Goal: Task Accomplishment & Management: Use online tool/utility

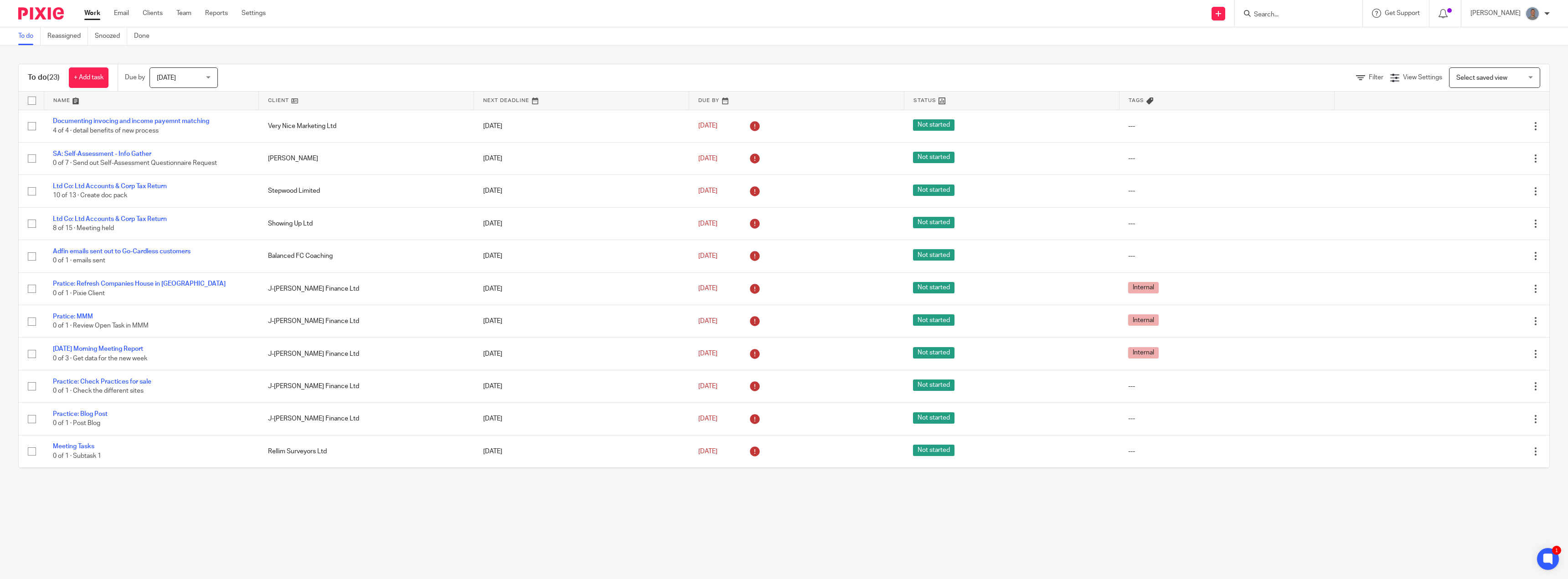
click at [1275, 16] on input "Search" at bounding box center [1294, 15] width 82 height 8
type input "rock"
click at [1314, 69] on link at bounding box center [1370, 71] width 237 height 14
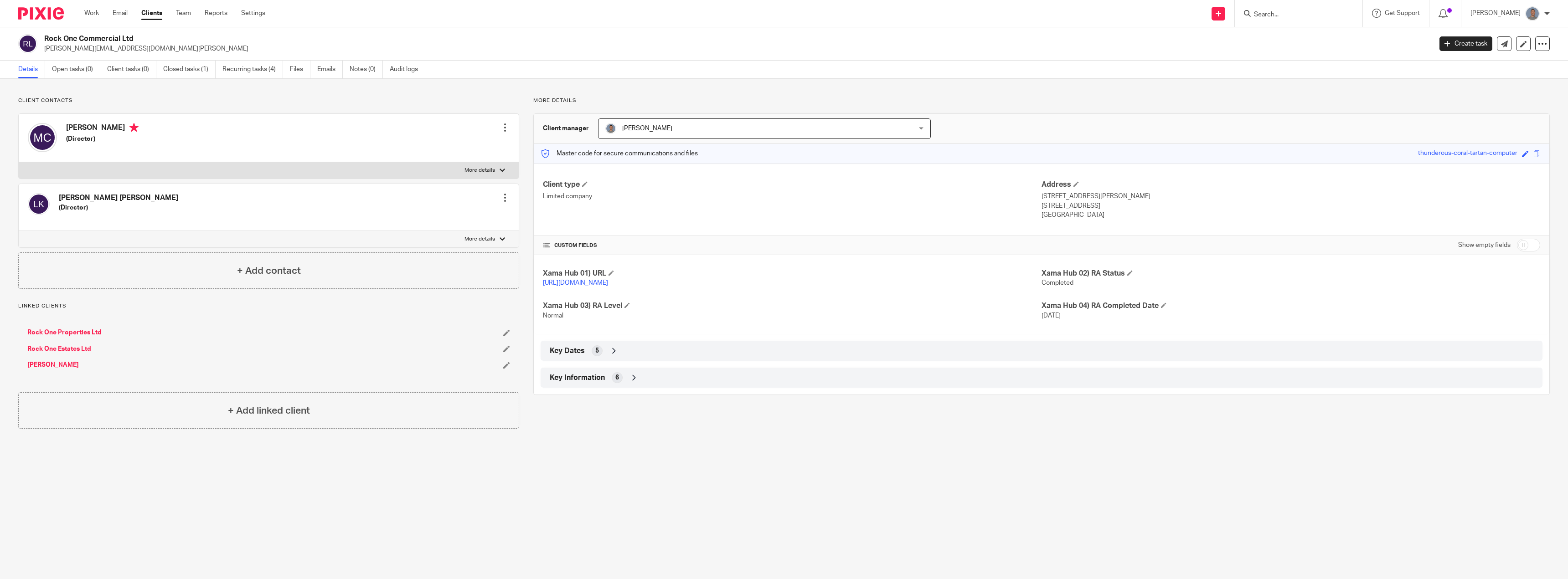
click at [260, 71] on link "Recurring tasks (4)" at bounding box center [253, 69] width 61 height 18
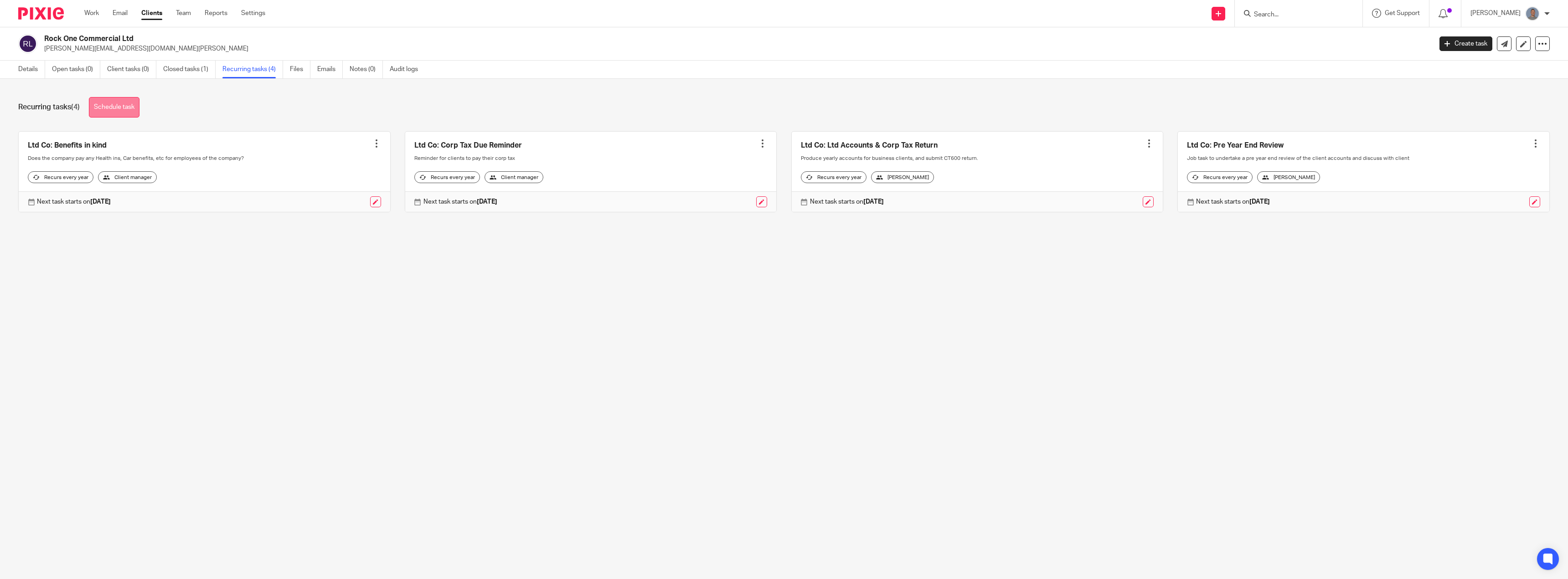
click at [123, 111] on link "Schedule task" at bounding box center [114, 107] width 50 height 21
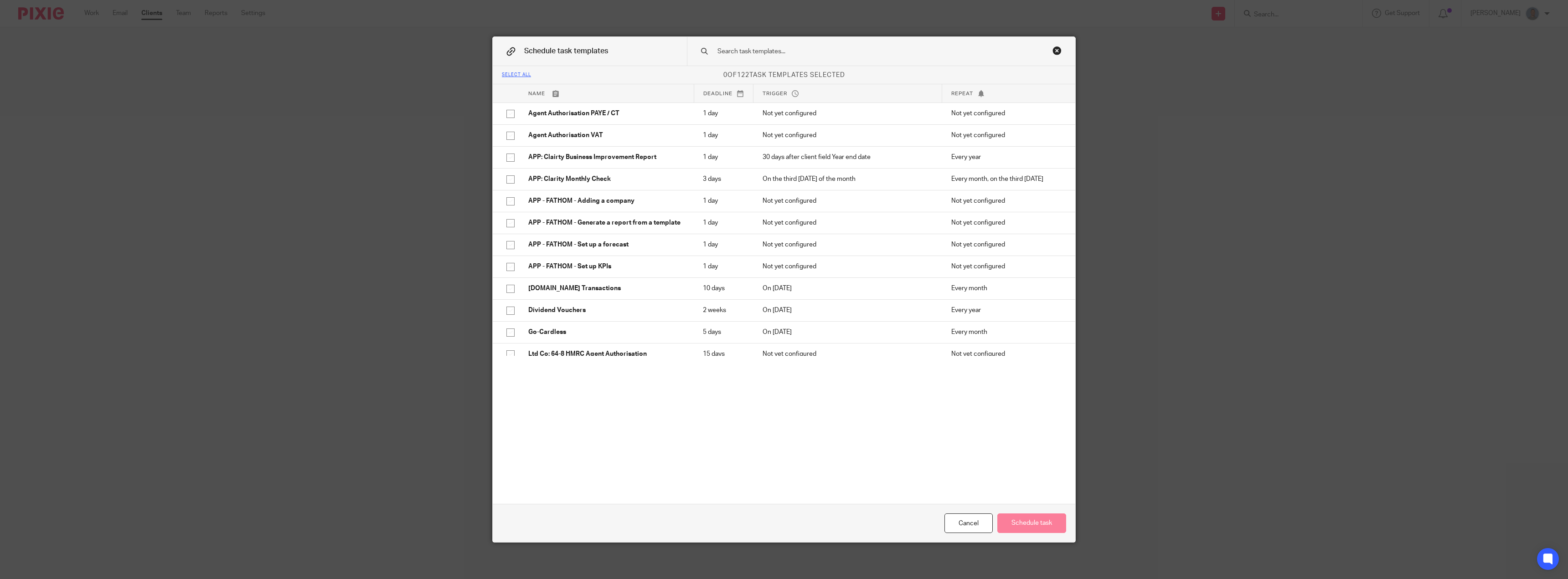
click at [731, 47] on input "text" at bounding box center [867, 52] width 300 height 10
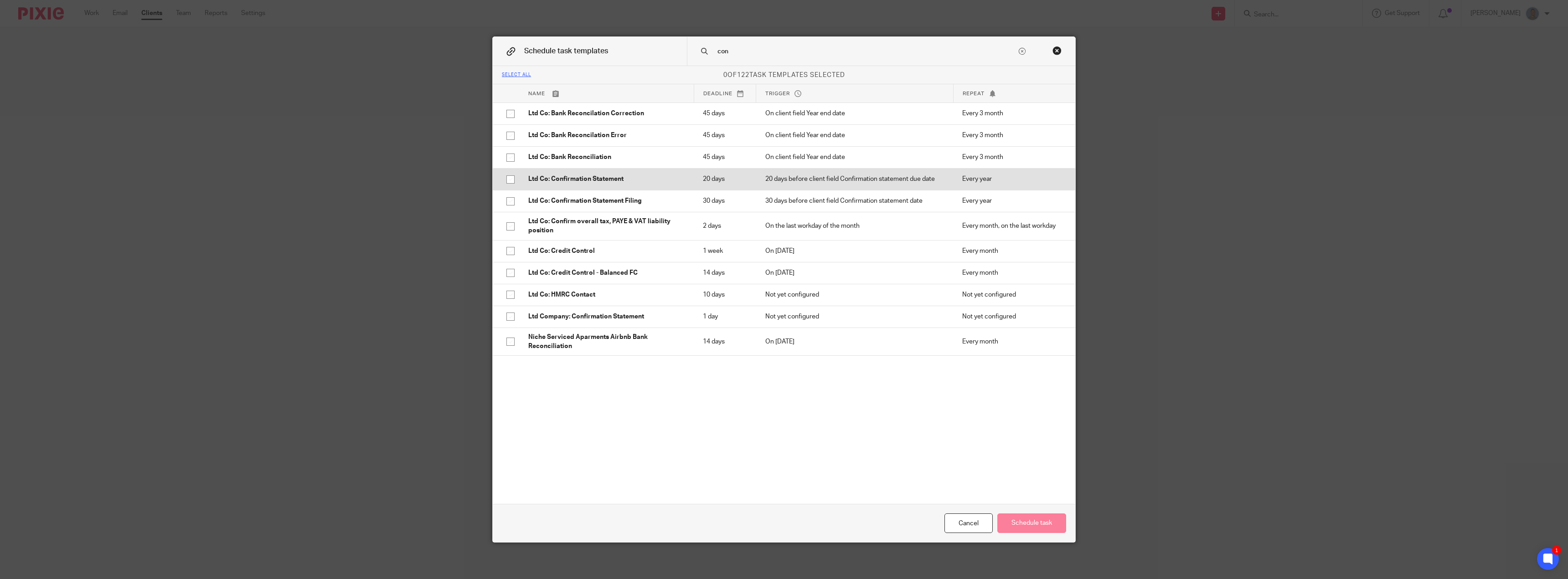
type input "con"
click at [598, 179] on p "Ltd Co: Confirmation Statement" at bounding box center [606, 179] width 156 height 9
checkbox input "true"
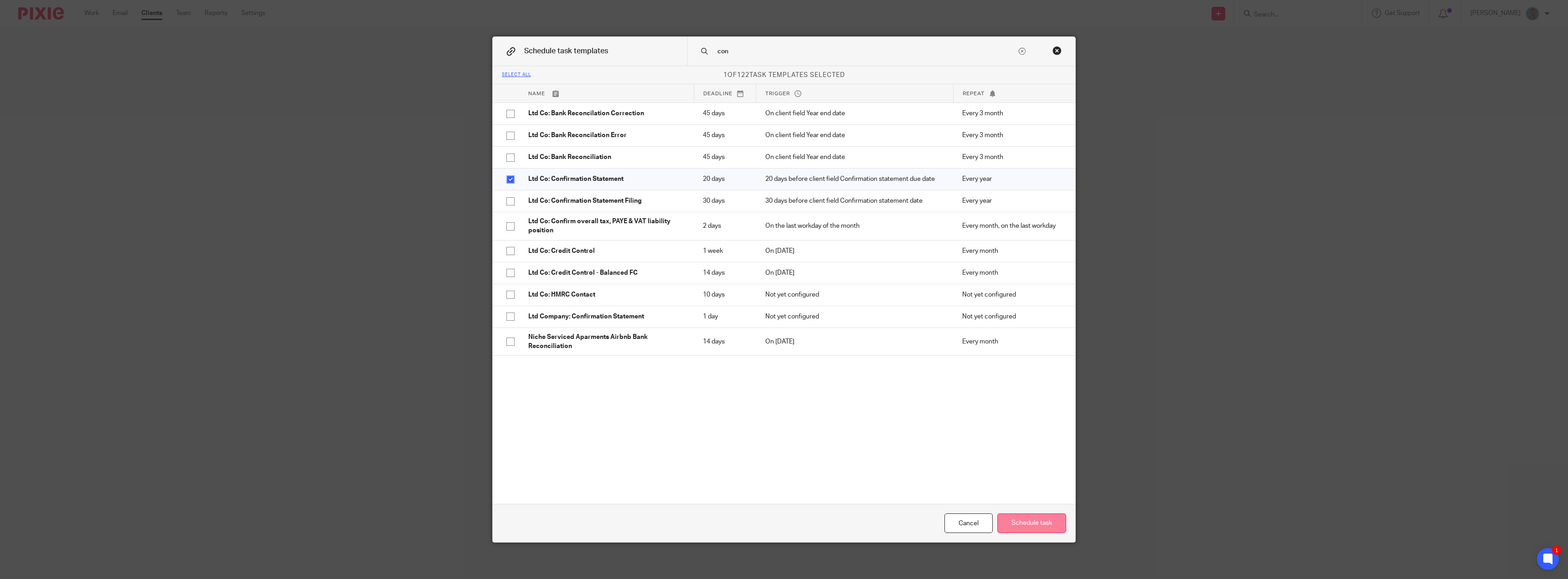
click at [1052, 522] on button "Schedule task" at bounding box center [1032, 523] width 69 height 20
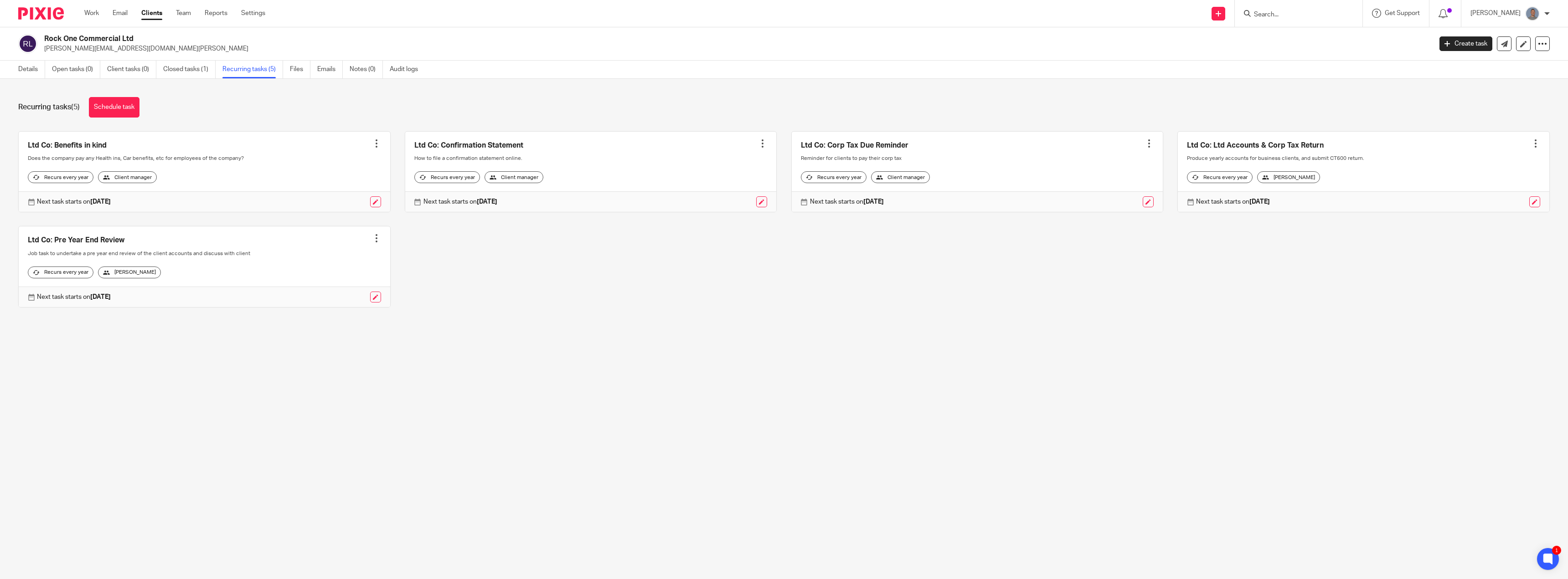
click at [756, 212] on div "Next task starts on 29 Jul 2026" at bounding box center [591, 201] width 372 height 21
click at [757, 208] on link at bounding box center [761, 201] width 11 height 11
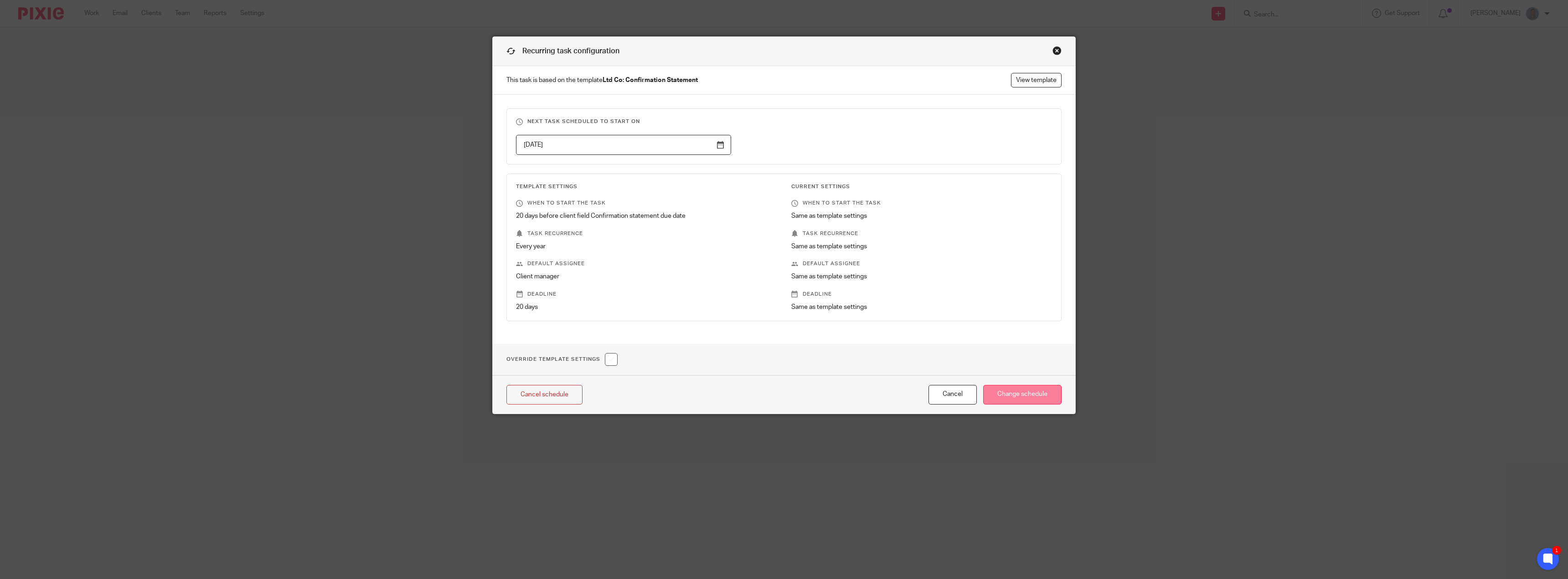
click at [1025, 395] on input "Change schedule" at bounding box center [1022, 394] width 78 height 20
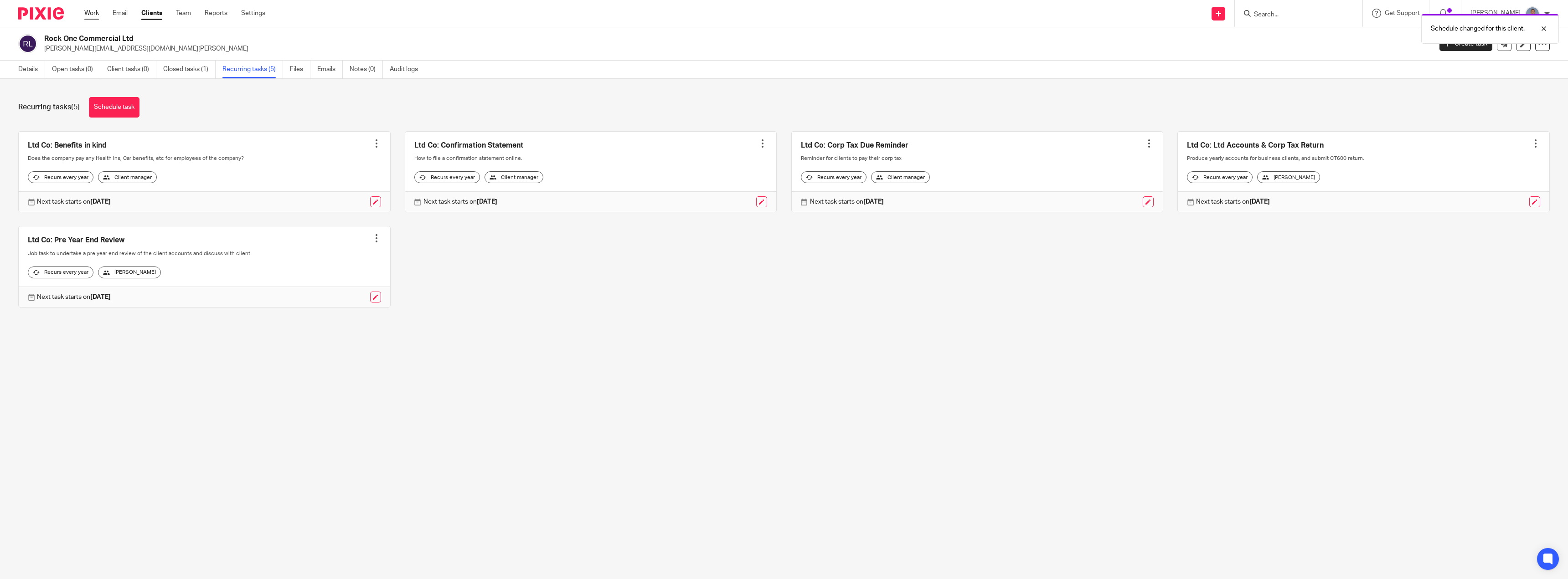
click at [90, 11] on link "Work" at bounding box center [91, 13] width 15 height 9
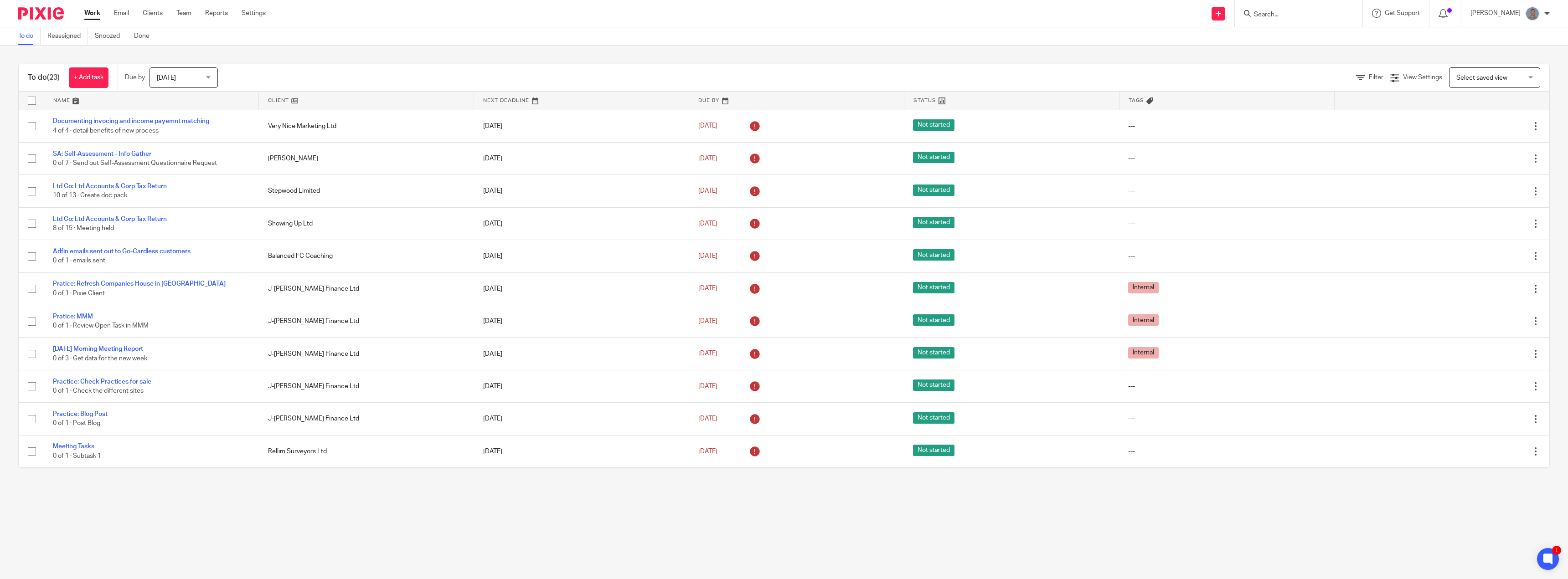
click at [1285, 11] on input "Search" at bounding box center [1294, 15] width 82 height 8
type input "rock"
click at [1320, 71] on link at bounding box center [1370, 71] width 237 height 14
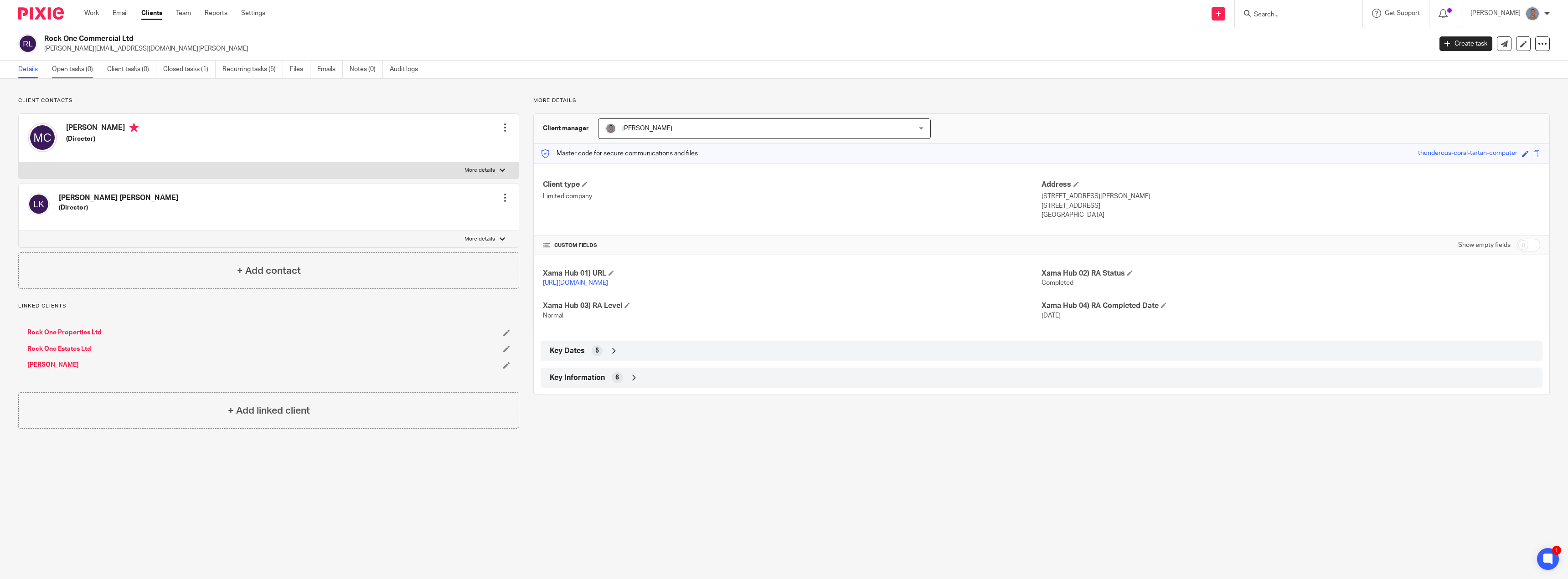
click at [73, 68] on link "Open tasks (0)" at bounding box center [76, 69] width 49 height 18
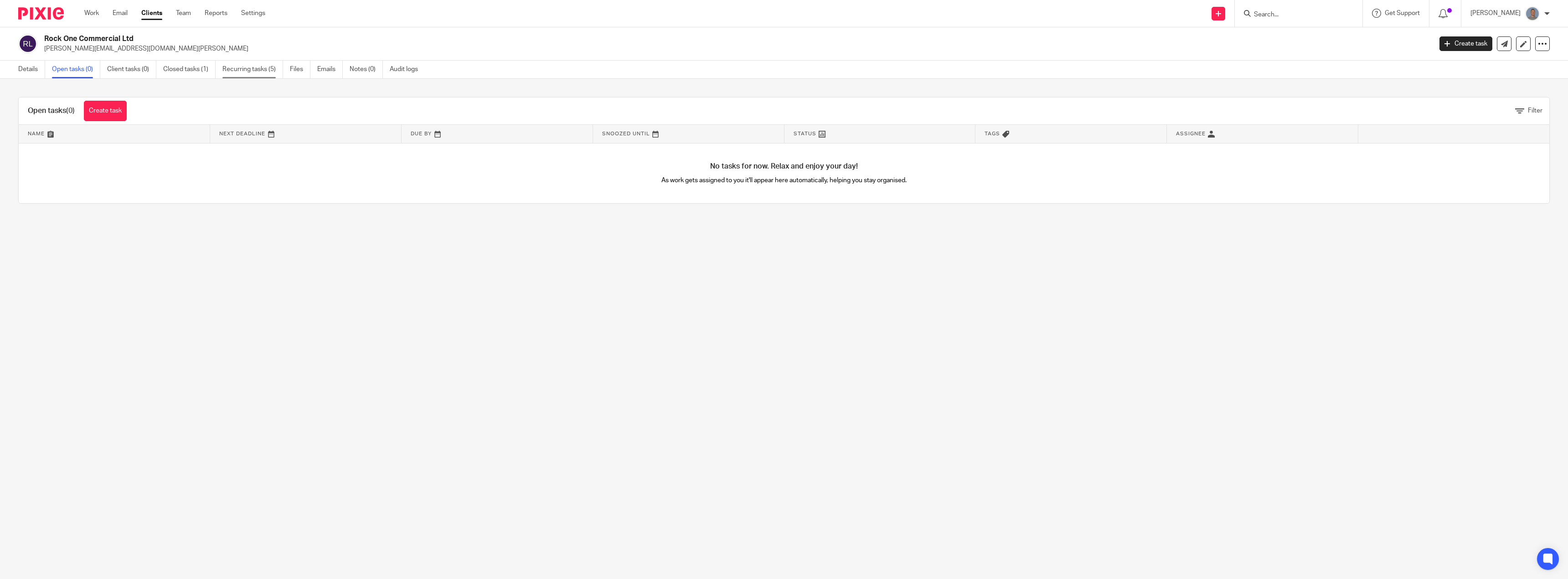
click at [239, 70] on link "Recurring tasks (5)" at bounding box center [253, 69] width 61 height 18
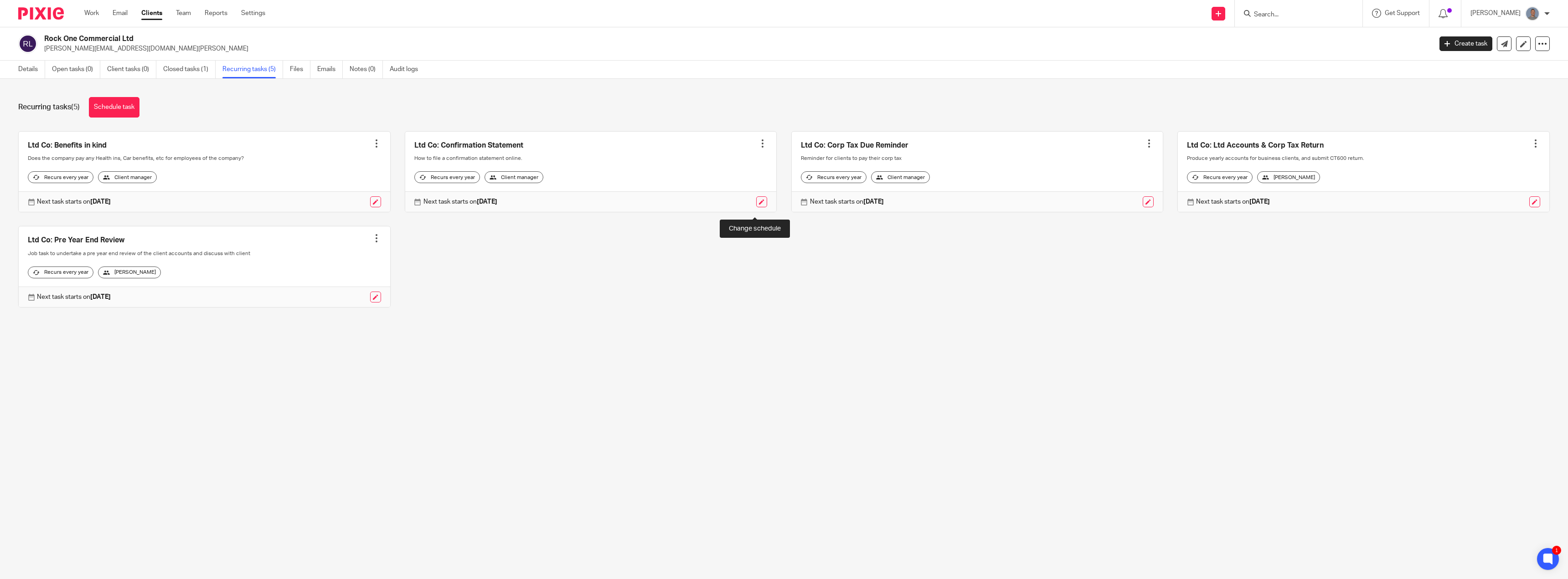
click at [756, 208] on link at bounding box center [761, 201] width 11 height 11
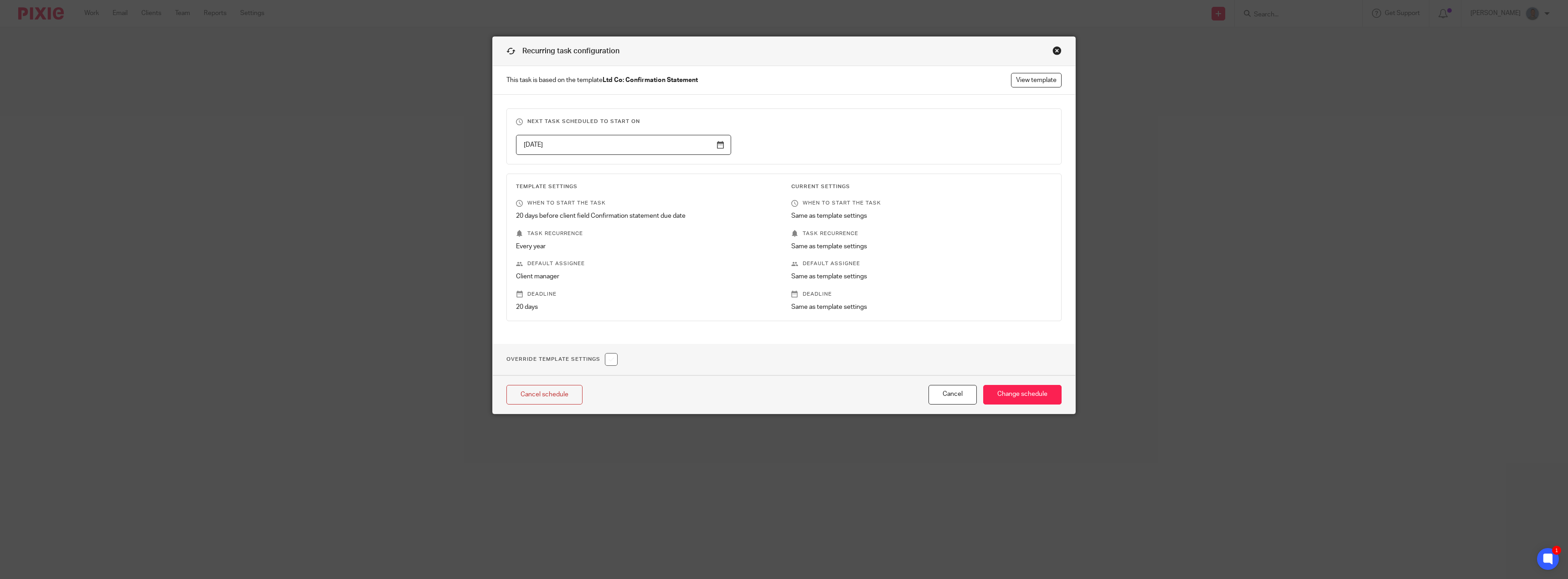
click at [1055, 56] on div "Recurring task configuration" at bounding box center [784, 52] width 582 height 29
click at [1054, 54] on div "Close this dialog window" at bounding box center [1057, 50] width 9 height 9
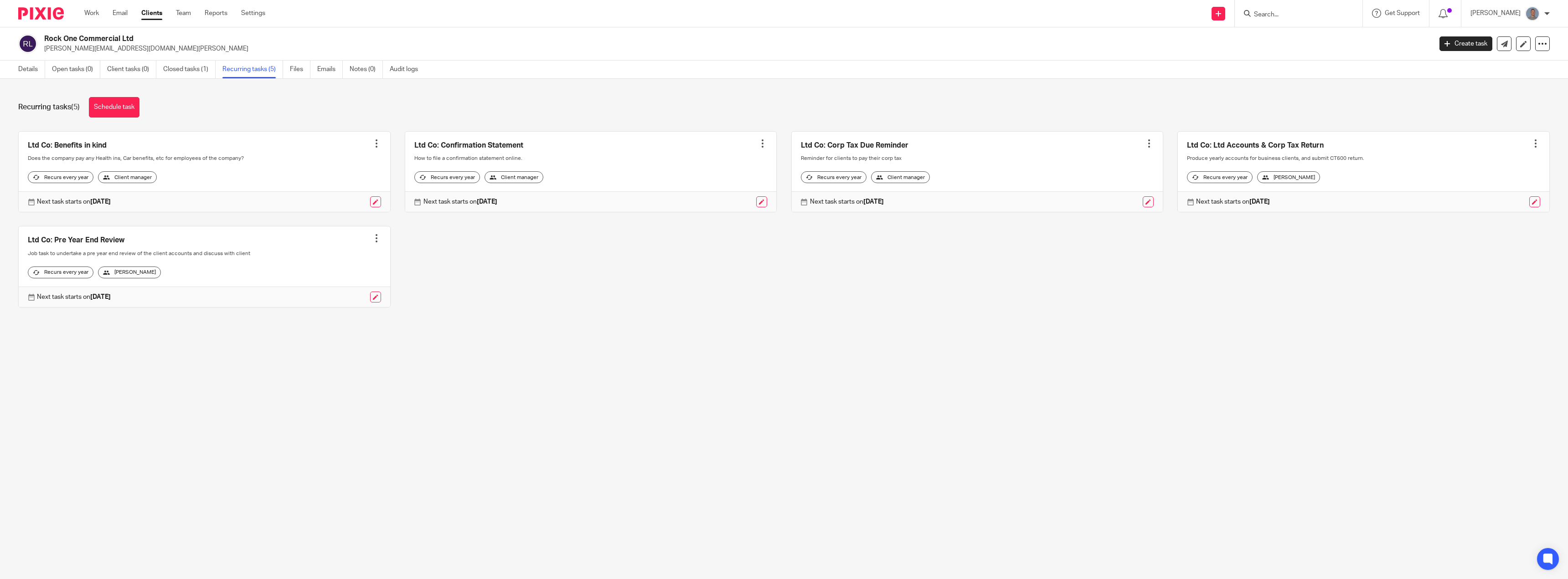
click at [758, 139] on div at bounding box center [762, 143] width 9 height 9
click at [719, 160] on link "Create task" at bounding box center [722, 163] width 73 height 13
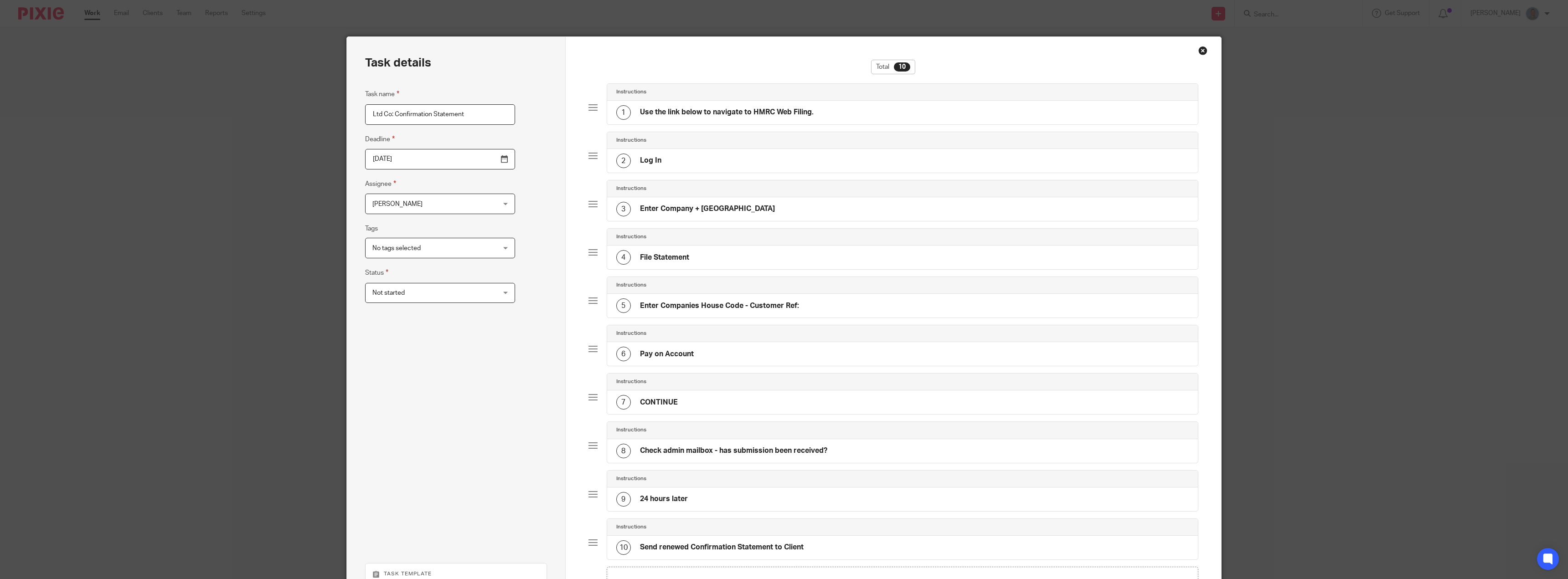
click at [463, 203] on span "[PERSON_NAME]" at bounding box center [429, 204] width 114 height 19
click at [405, 336] on li "Tarin Smillie" at bounding box center [427, 334] width 129 height 19
click at [401, 201] on span "Tarin Smillie" at bounding box center [429, 204] width 114 height 19
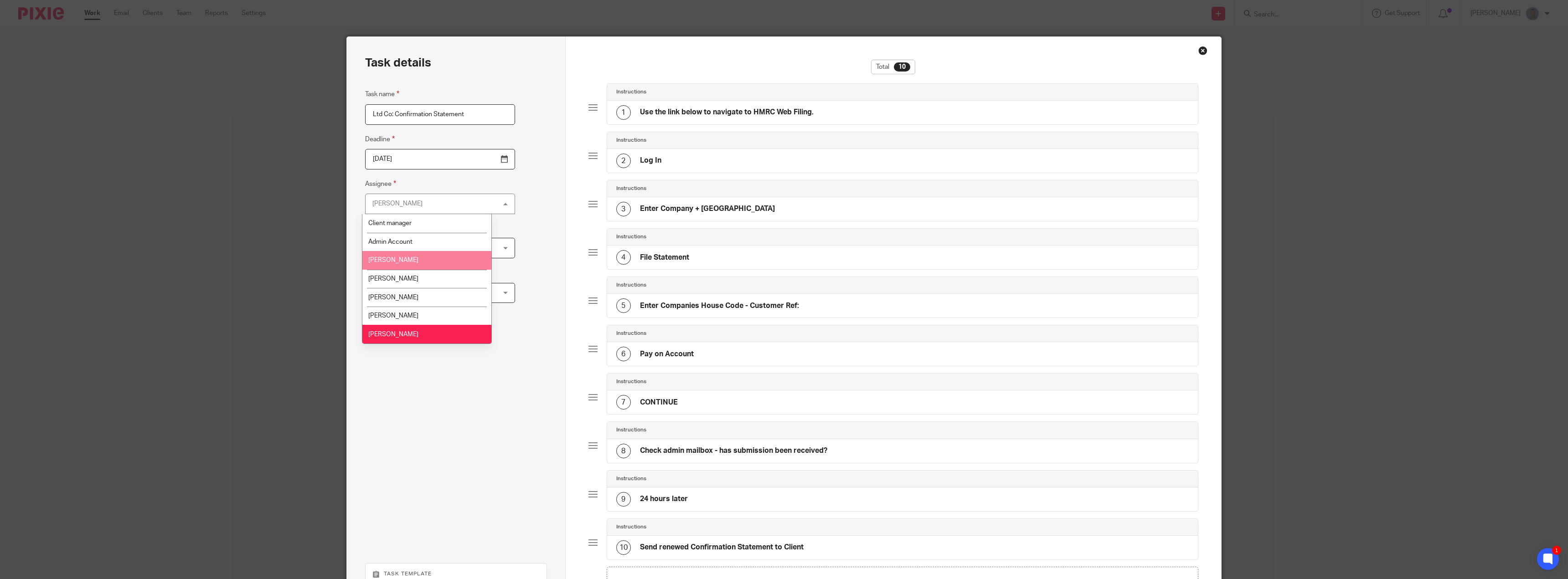
click at [408, 259] on span "Darya Golonikova" at bounding box center [393, 260] width 50 height 6
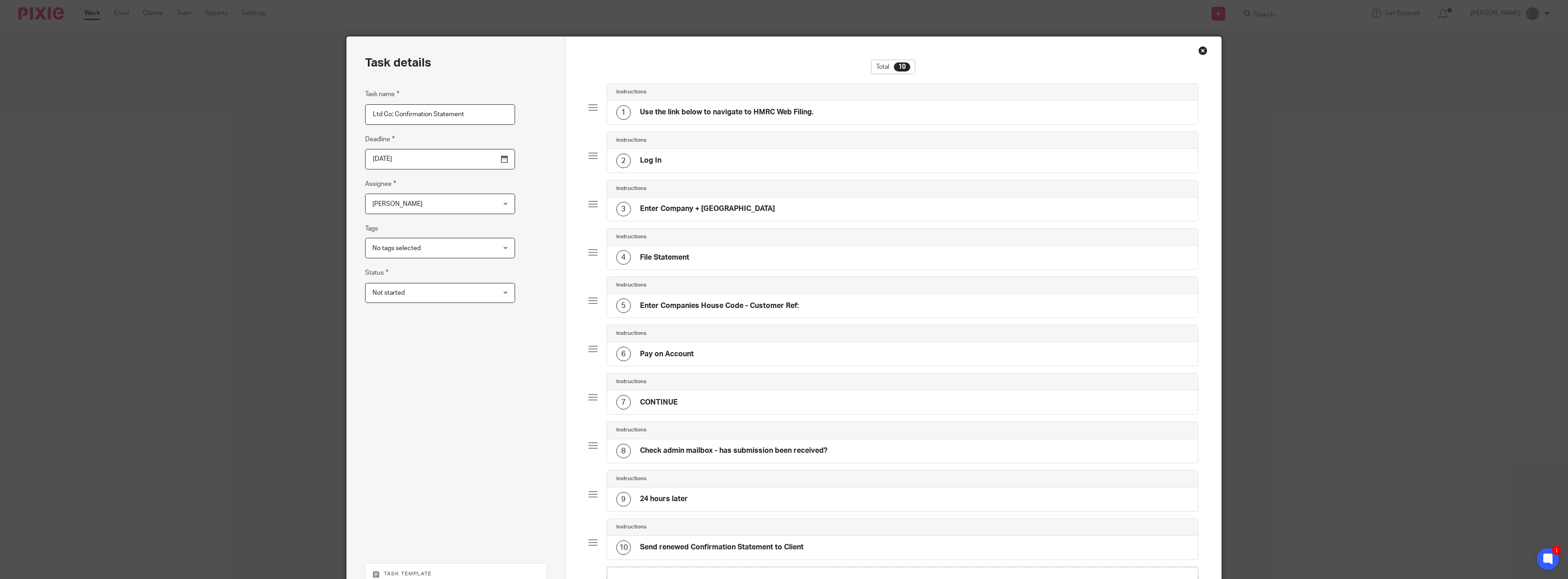
click at [504, 221] on div "Task details Task name Ltd Co: Confirmation Statement Deadline 2025-08-31 Assig…" at bounding box center [456, 353] width 219 height 631
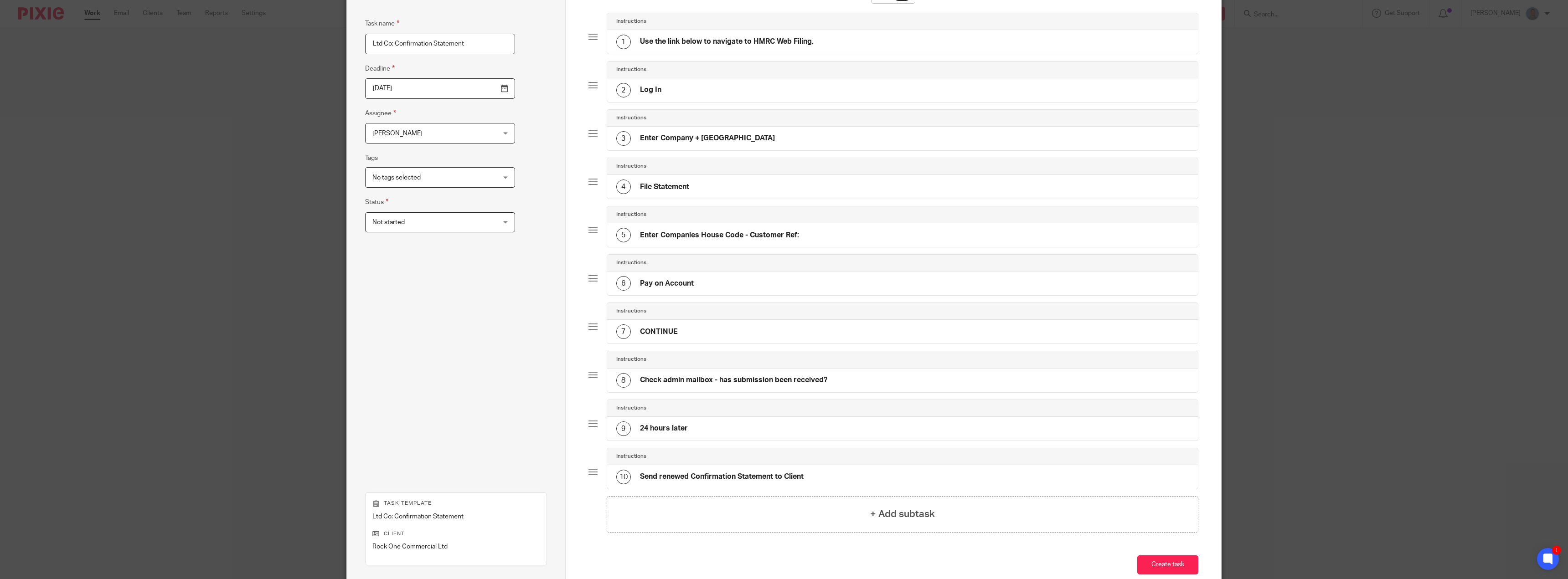
scroll to position [126, 0]
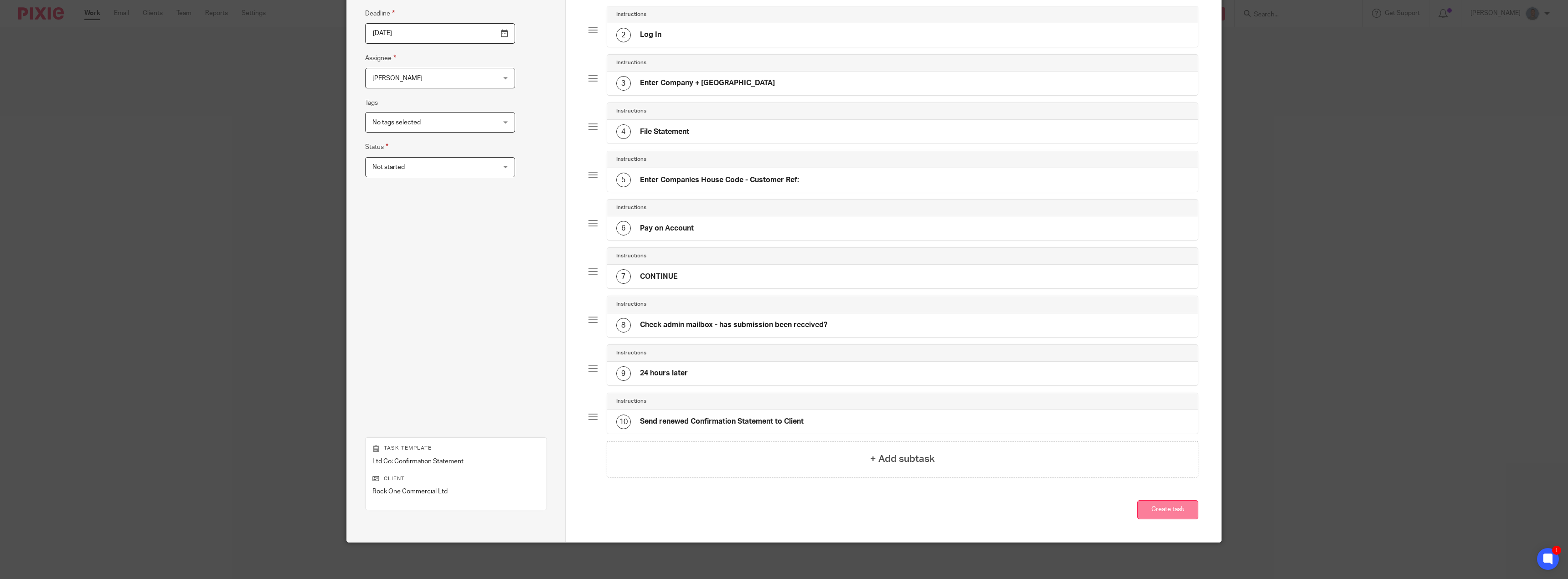
click at [1163, 512] on button "Create task" at bounding box center [1167, 510] width 61 height 20
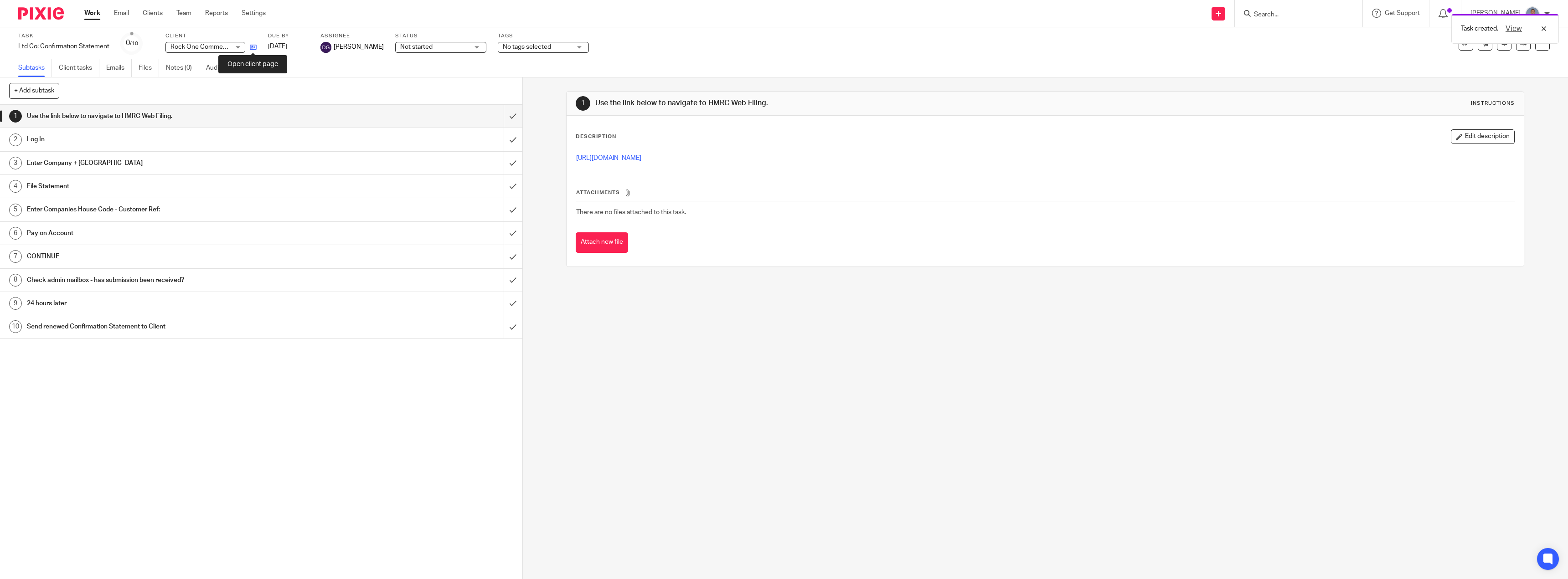
click at [254, 49] on icon at bounding box center [253, 47] width 7 height 7
click at [187, 15] on link "Team" at bounding box center [184, 13] width 15 height 9
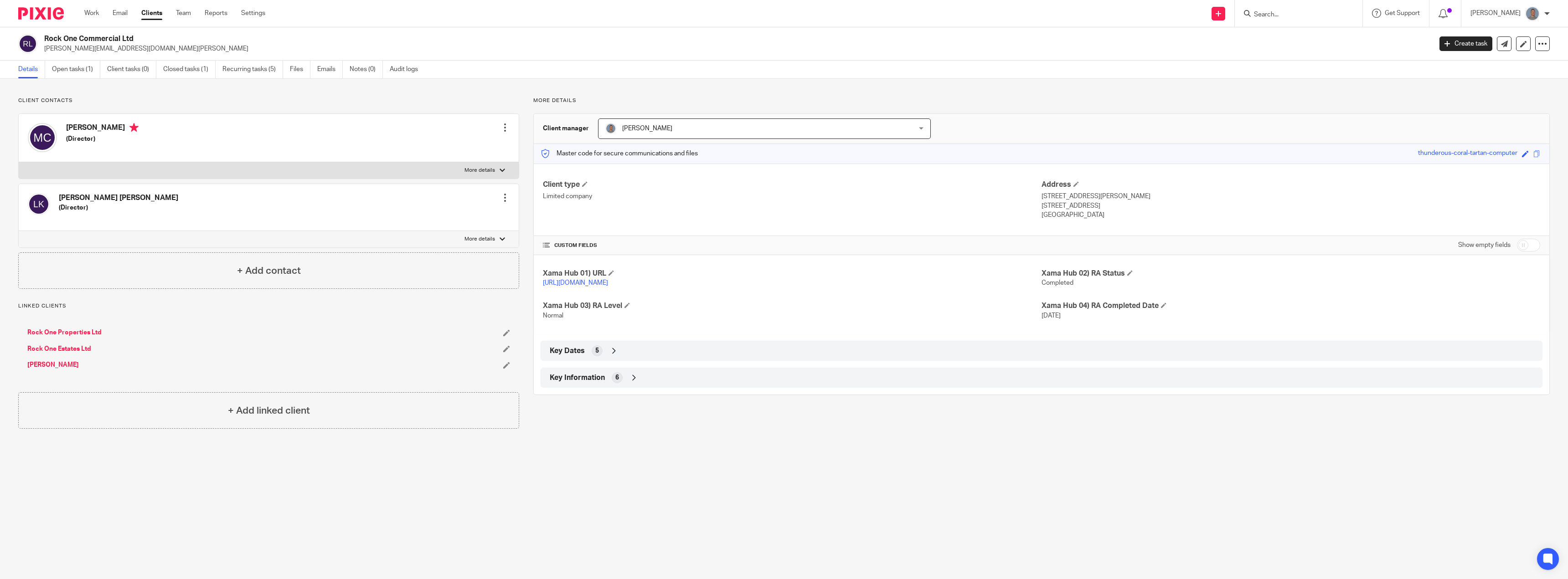
click at [1302, 12] on input "Search" at bounding box center [1294, 15] width 82 height 8
click at [240, 70] on link "Recurring tasks (5)" at bounding box center [253, 69] width 61 height 18
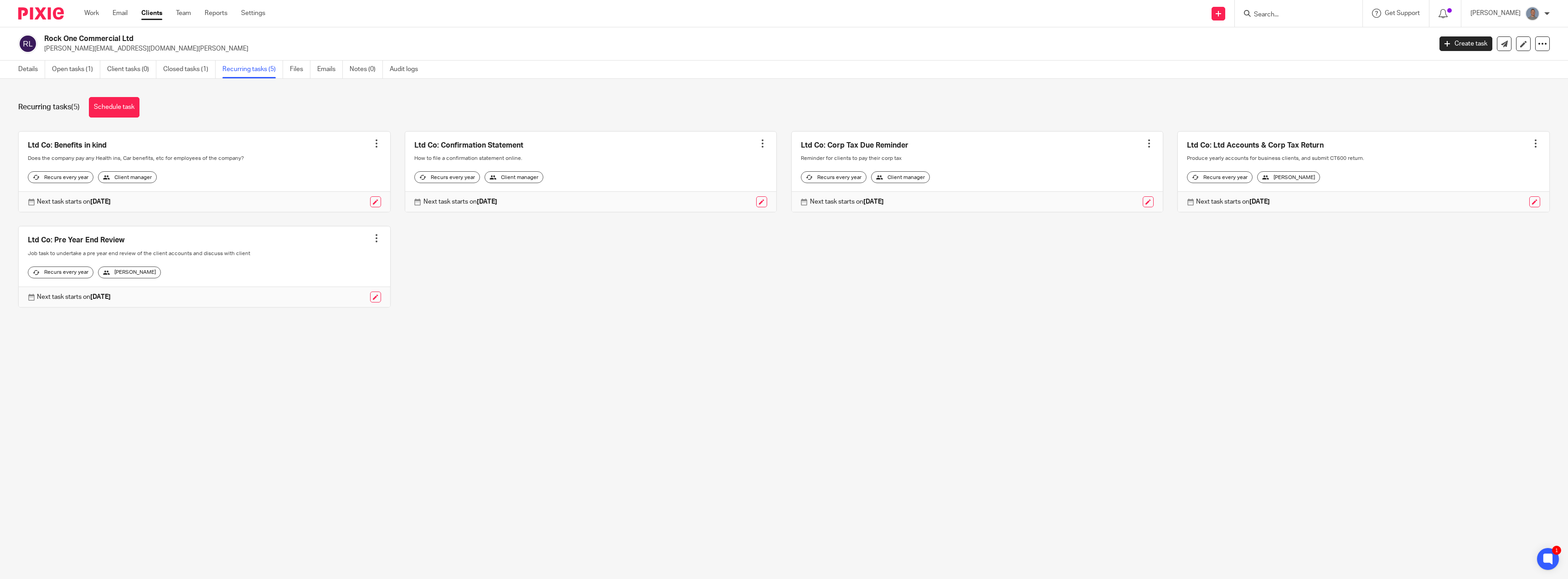
click at [1292, 15] on input "Search" at bounding box center [1294, 15] width 82 height 8
type input "j-benn"
click at [1307, 32] on link at bounding box center [1307, 36] width 113 height 14
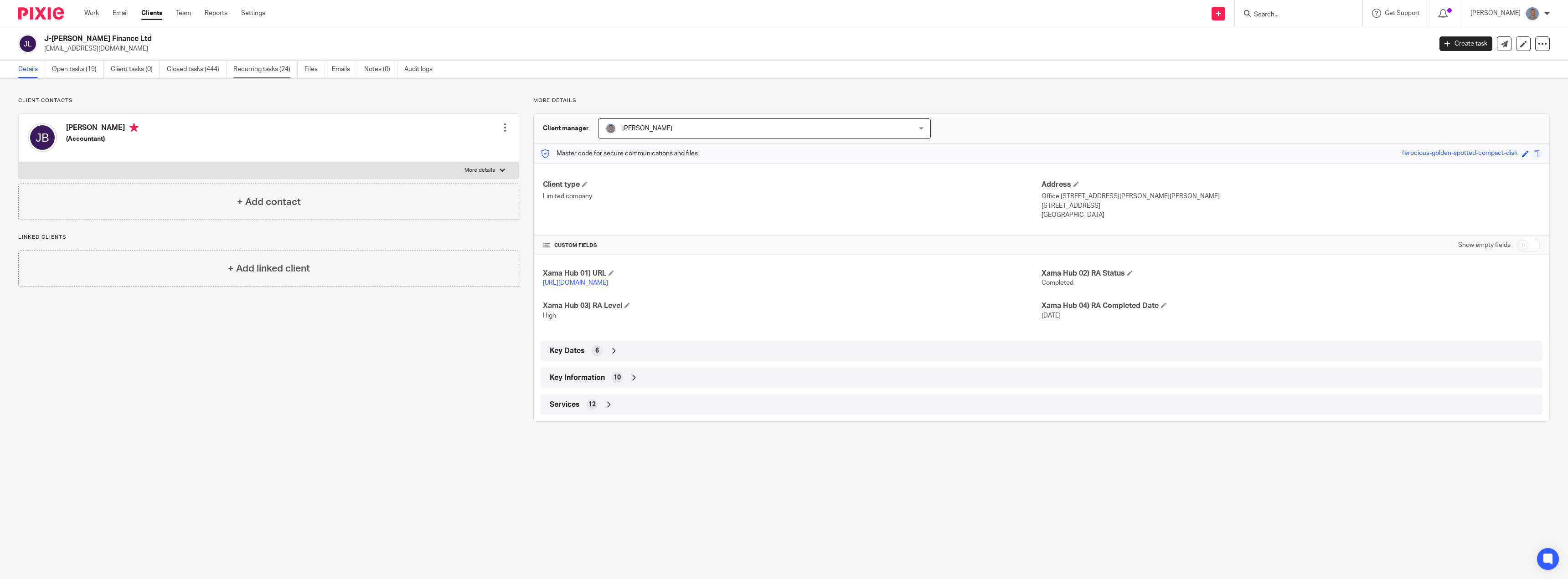
click at [256, 68] on link "Recurring tasks (24)" at bounding box center [266, 69] width 64 height 18
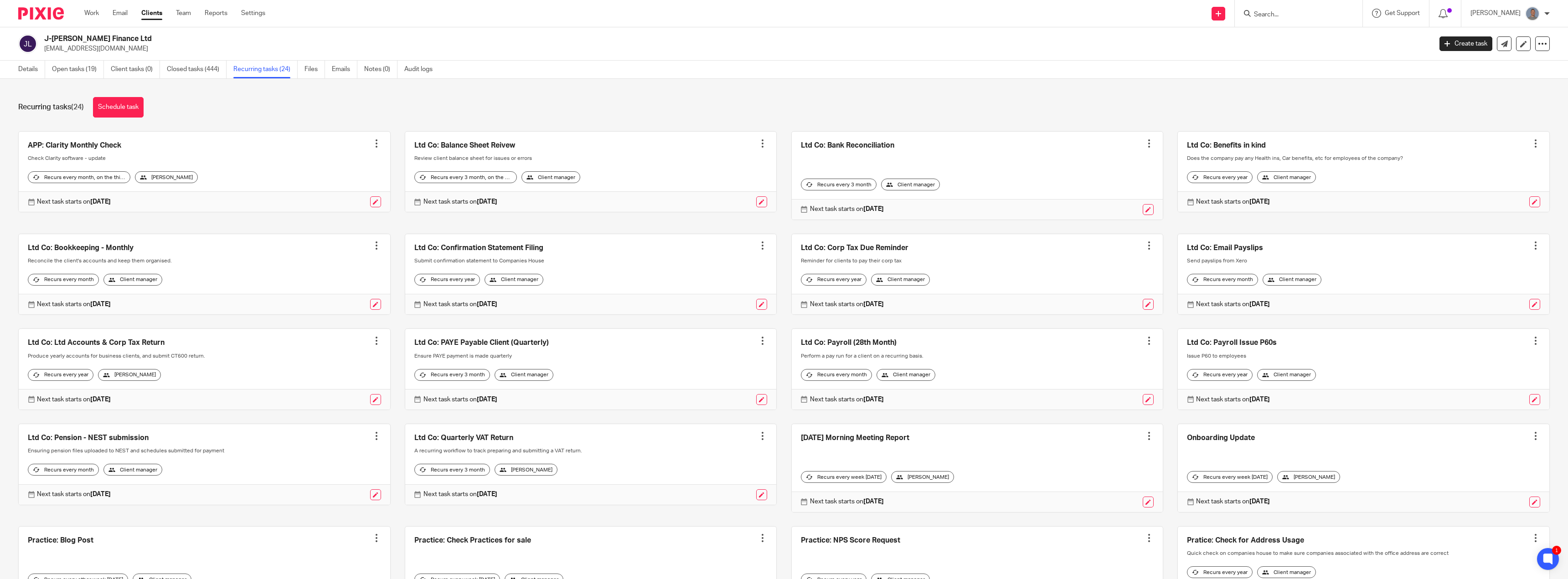
click at [497, 250] on link at bounding box center [591, 274] width 372 height 81
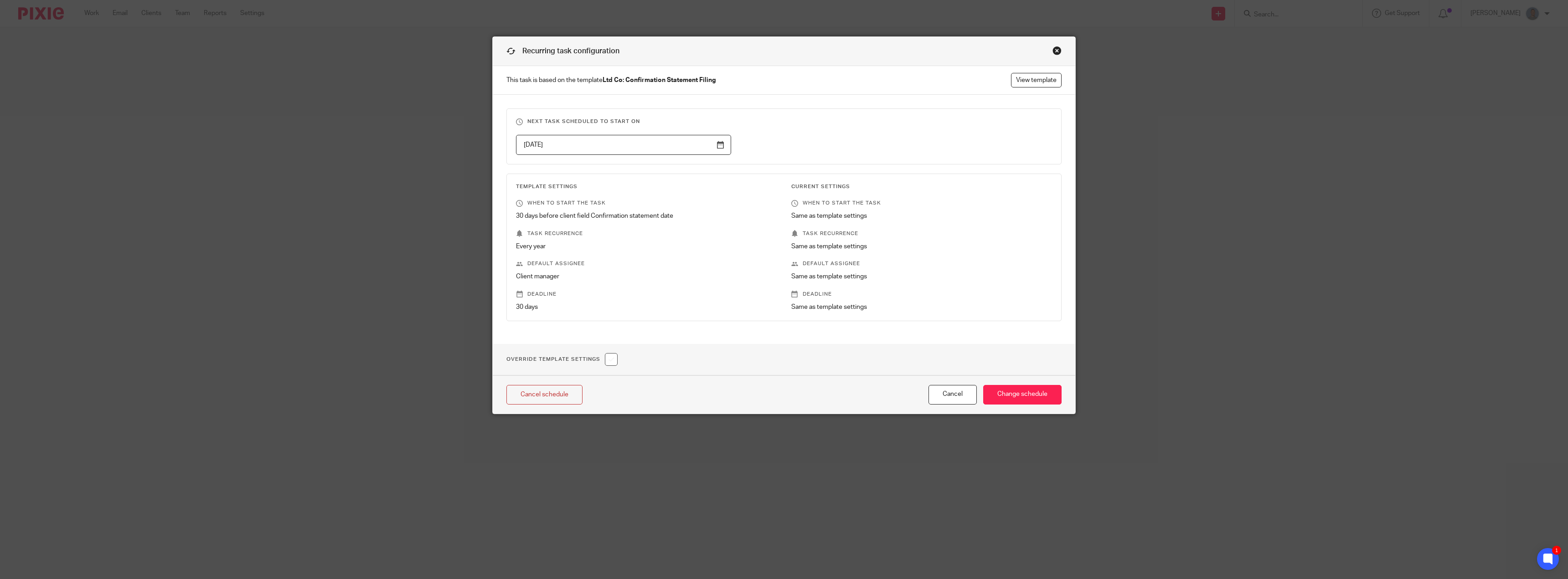
click at [1055, 50] on div "Close this dialog window" at bounding box center [1057, 50] width 9 height 9
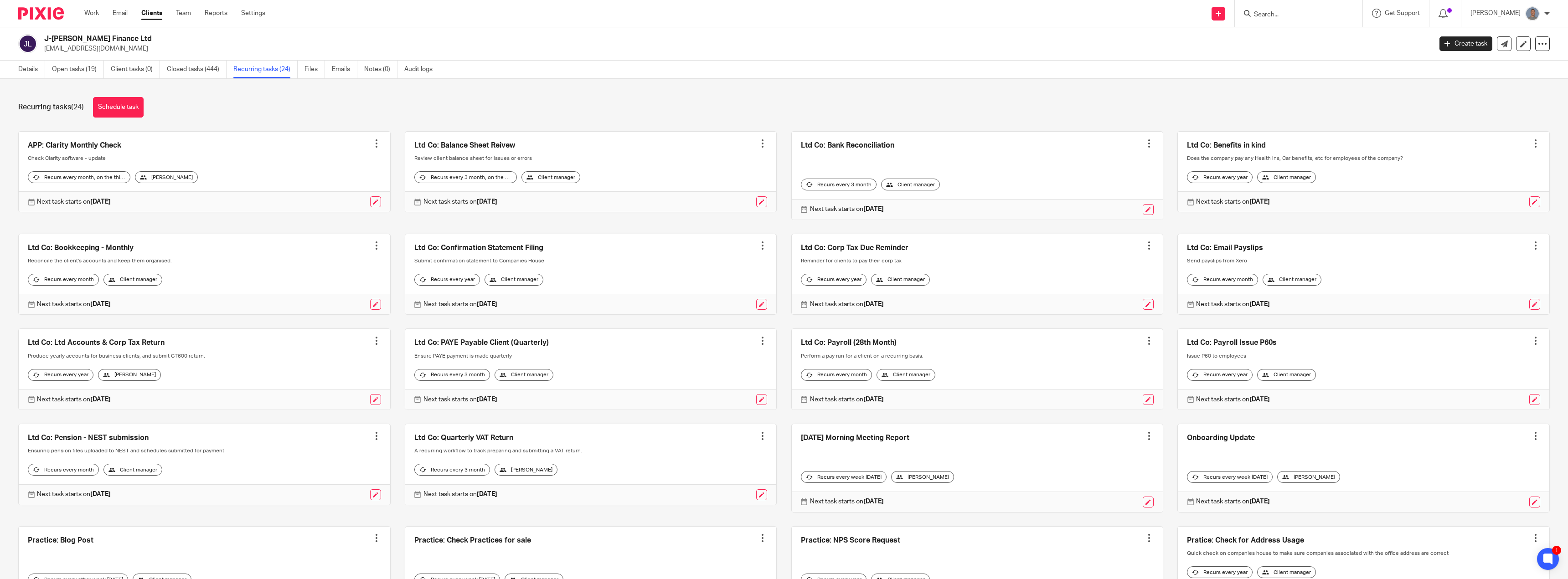
click at [1276, 13] on input "Search" at bounding box center [1294, 15] width 82 height 8
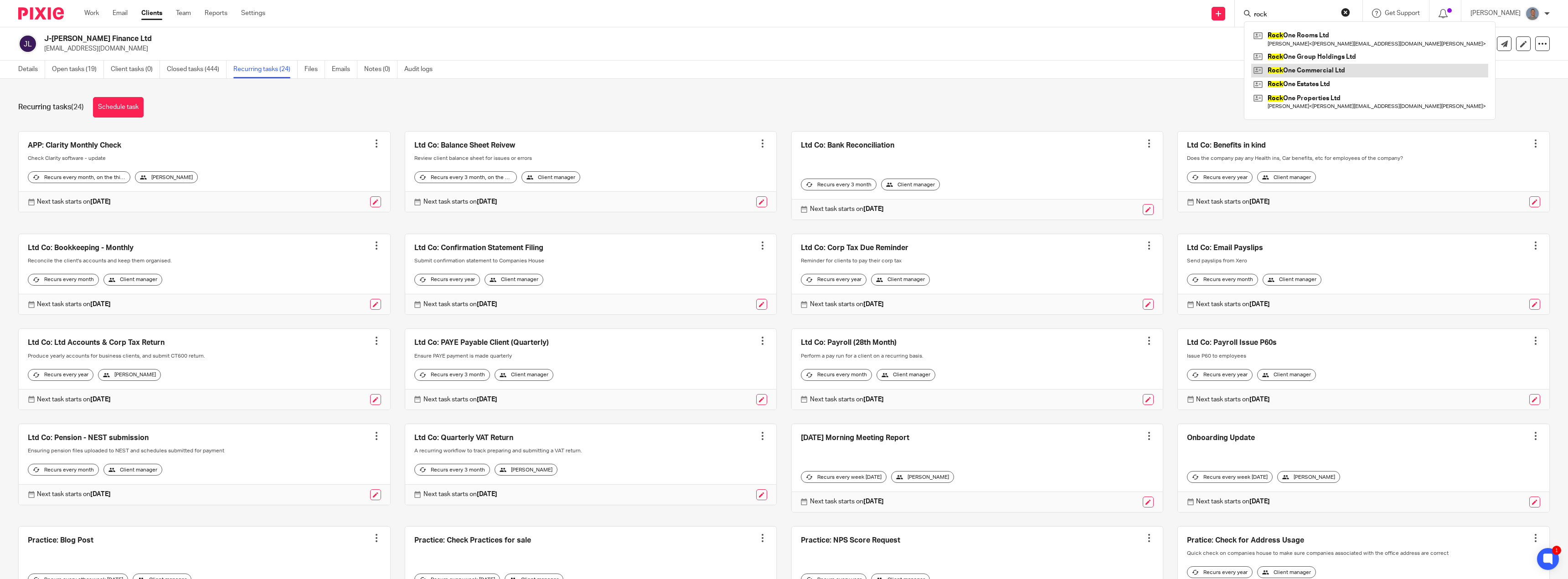
type input "rock"
click at [1319, 69] on link at bounding box center [1370, 71] width 237 height 14
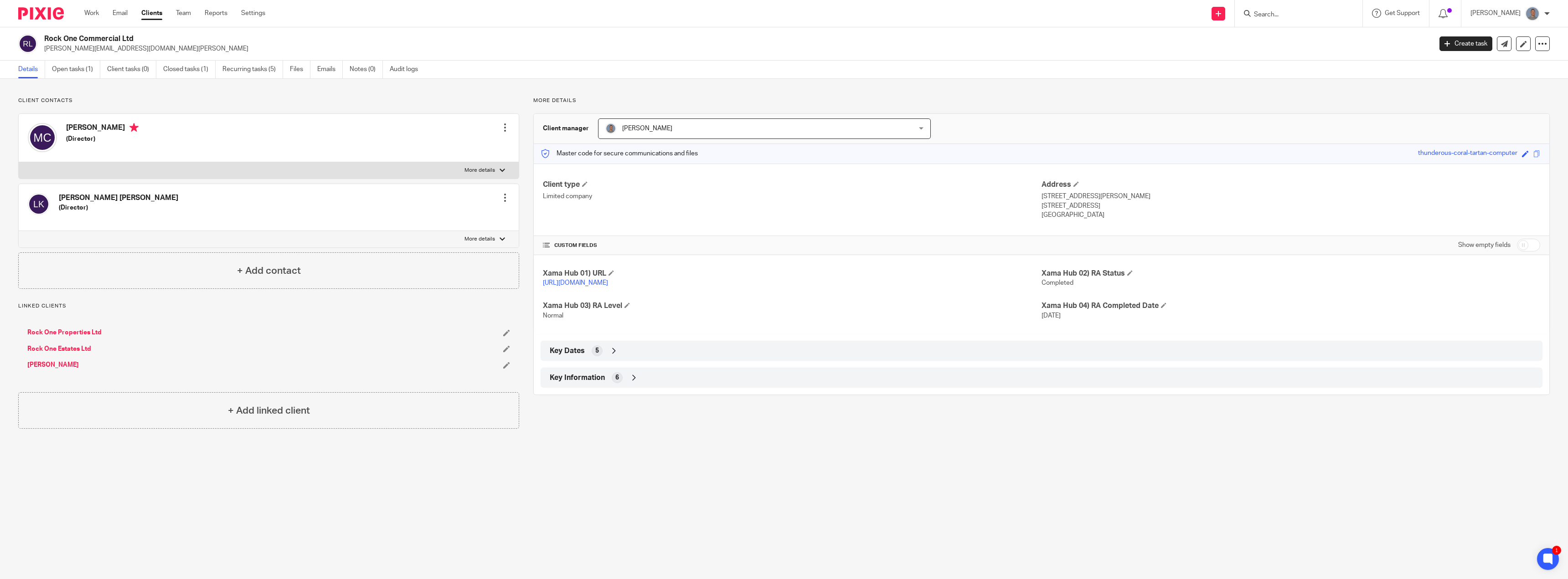
click at [699, 127] on span "[PERSON_NAME]" at bounding box center [735, 129] width 260 height 19
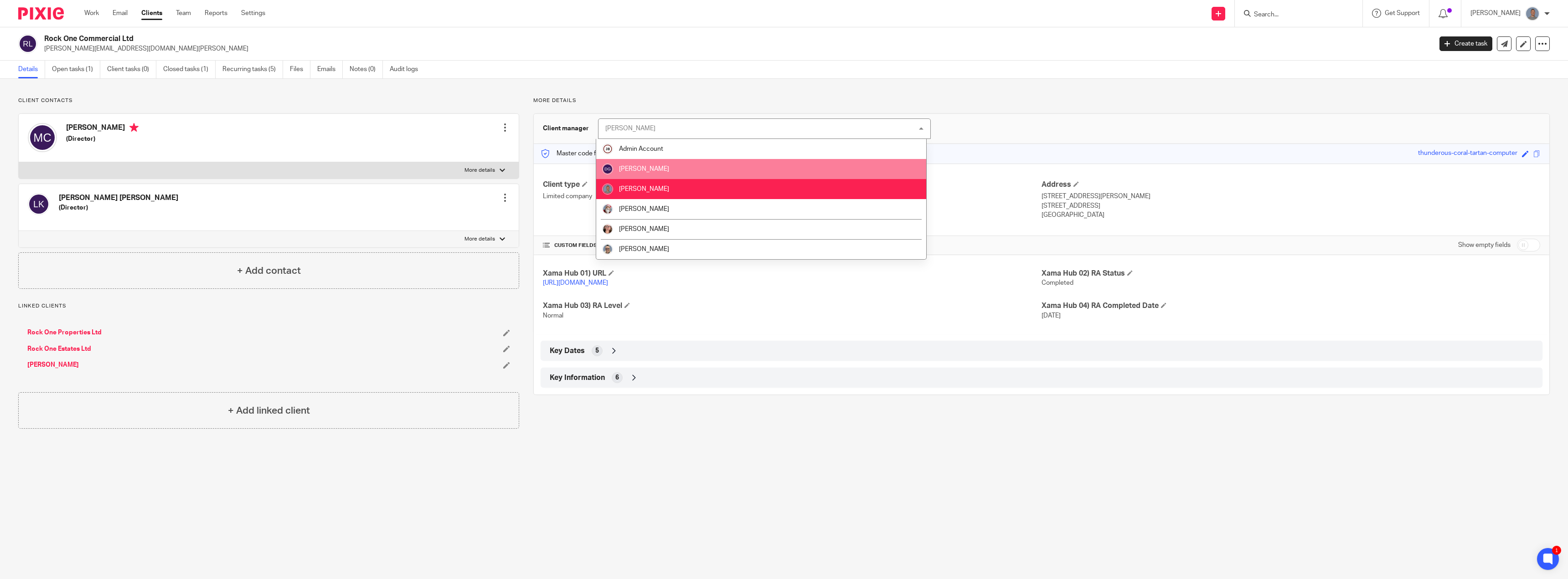
click at [700, 170] on li "[PERSON_NAME]" at bounding box center [761, 169] width 330 height 20
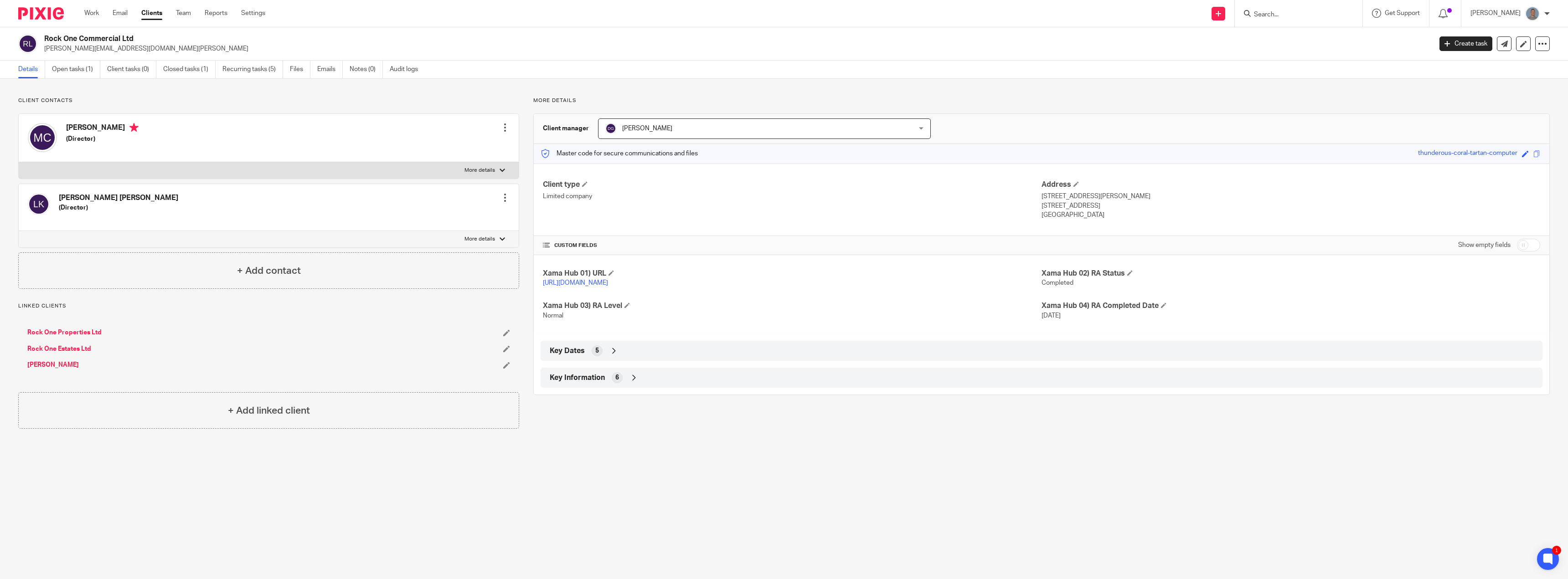
drag, startPoint x: 886, startPoint y: 88, endPoint x: 1081, endPoint y: 68, distance: 196.0
click at [903, 86] on div "Client contacts [PERSON_NAME] [PERSON_NAME] (Director) Edit contact Create clie…" at bounding box center [784, 263] width 1568 height 368
click at [1282, 8] on form at bounding box center [1302, 13] width 97 height 11
click at [1282, 15] on div "Client updated." at bounding box center [1172, 26] width 775 height 35
click at [1289, 13] on div "Client updated." at bounding box center [1172, 26] width 775 height 35
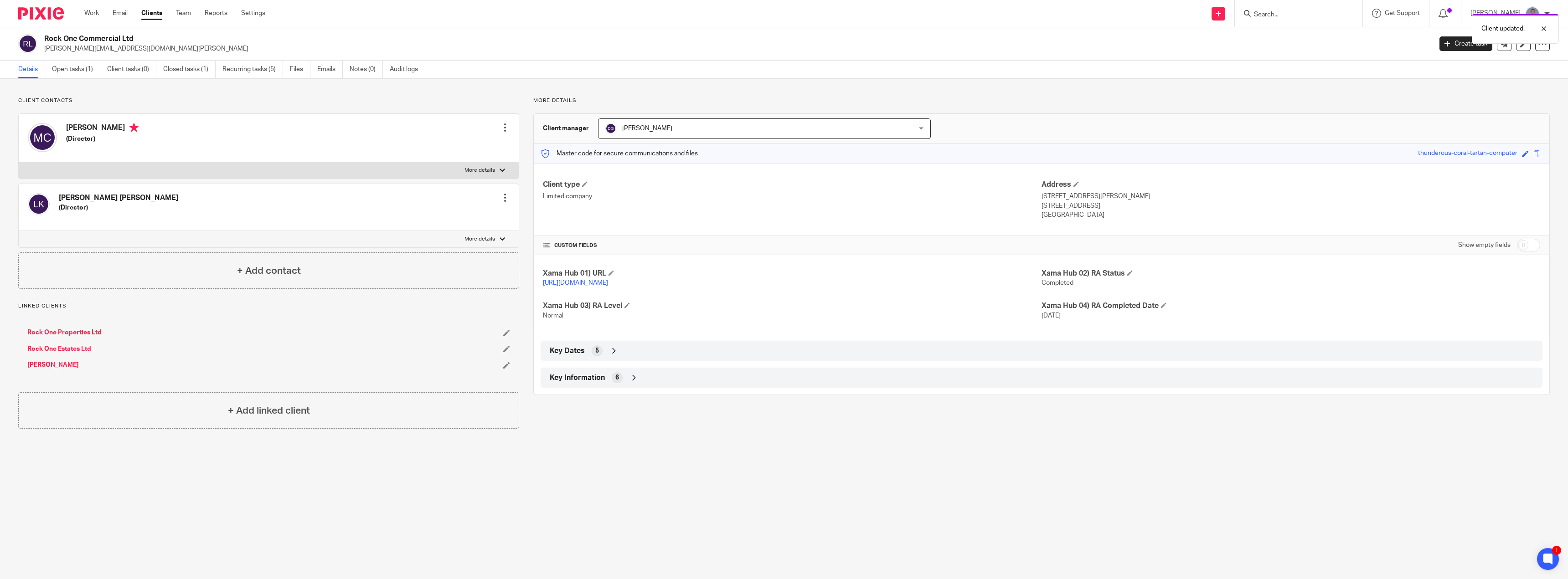
click at [1261, 15] on div "Client updated." at bounding box center [1172, 26] width 775 height 35
click at [1268, 14] on div "Client updated." at bounding box center [1172, 26] width 775 height 35
drag, startPoint x: 1538, startPoint y: 28, endPoint x: 1548, endPoint y: 28, distance: 10.0
click at [1548, 28] on div at bounding box center [1536, 28] width 25 height 11
click at [1265, 11] on input "Search" at bounding box center [1294, 15] width 82 height 8
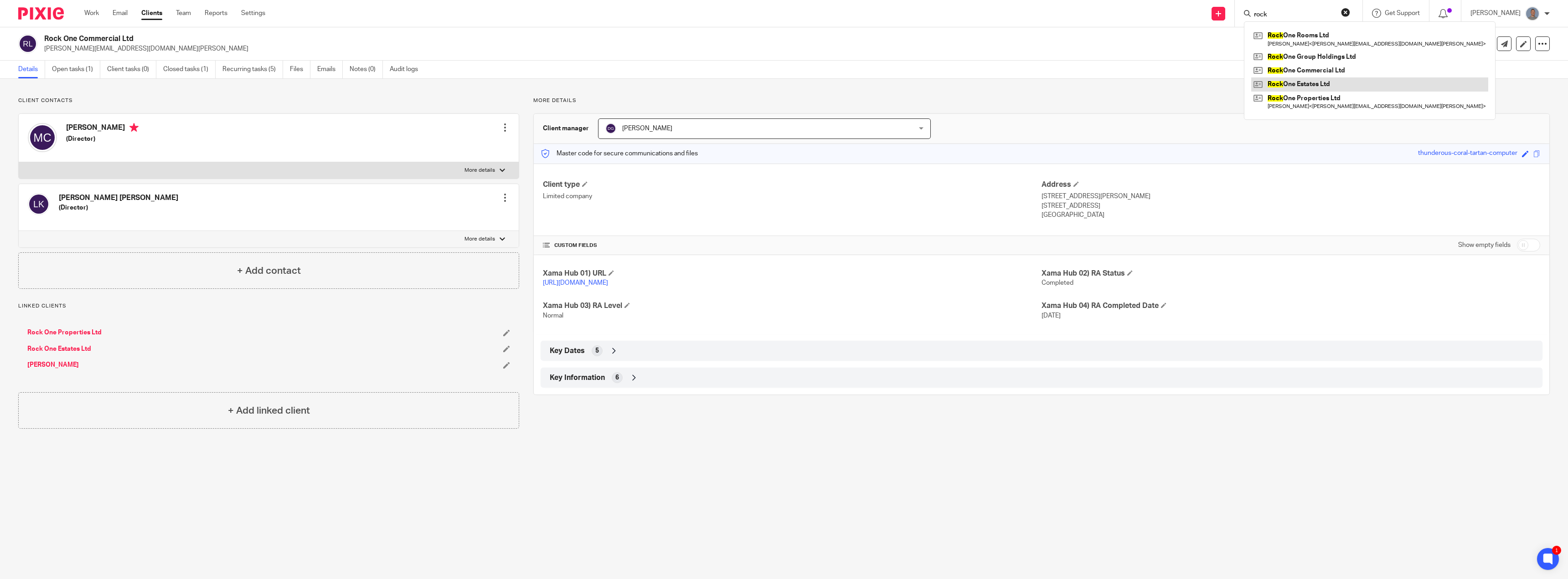
type input "rock"
click at [1309, 83] on link at bounding box center [1370, 85] width 237 height 14
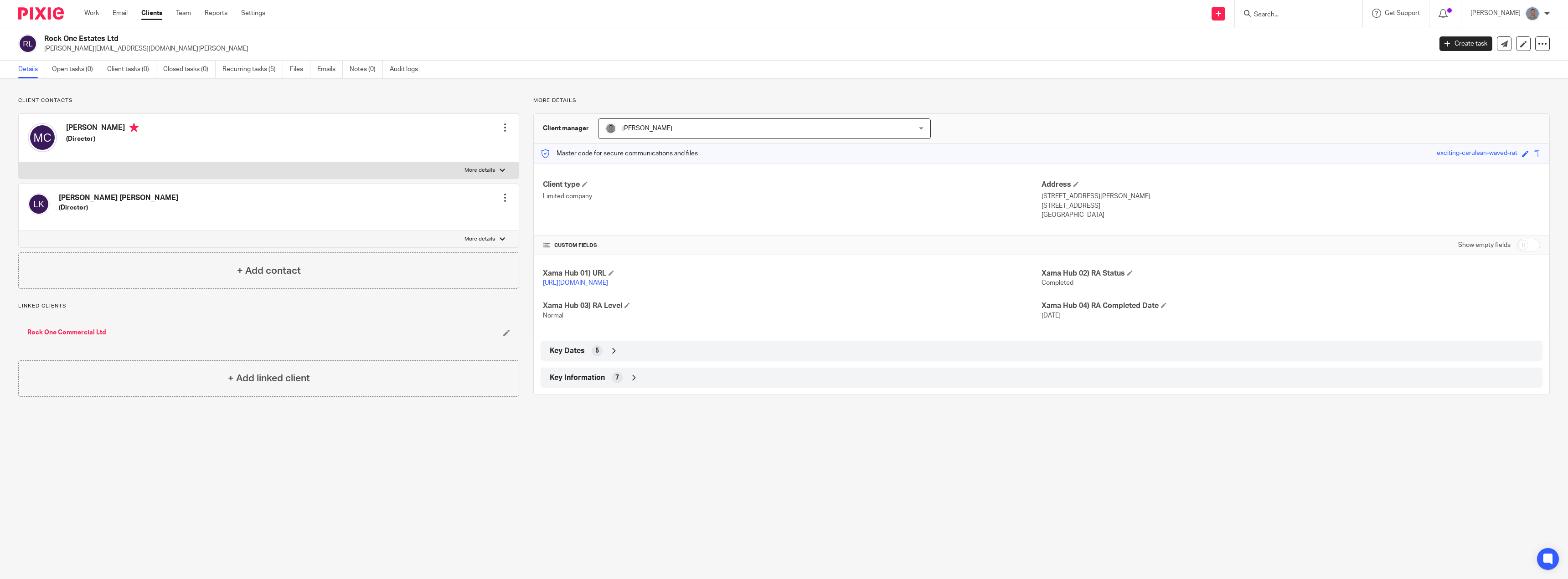
click at [668, 130] on span "[PERSON_NAME]" at bounding box center [735, 129] width 260 height 19
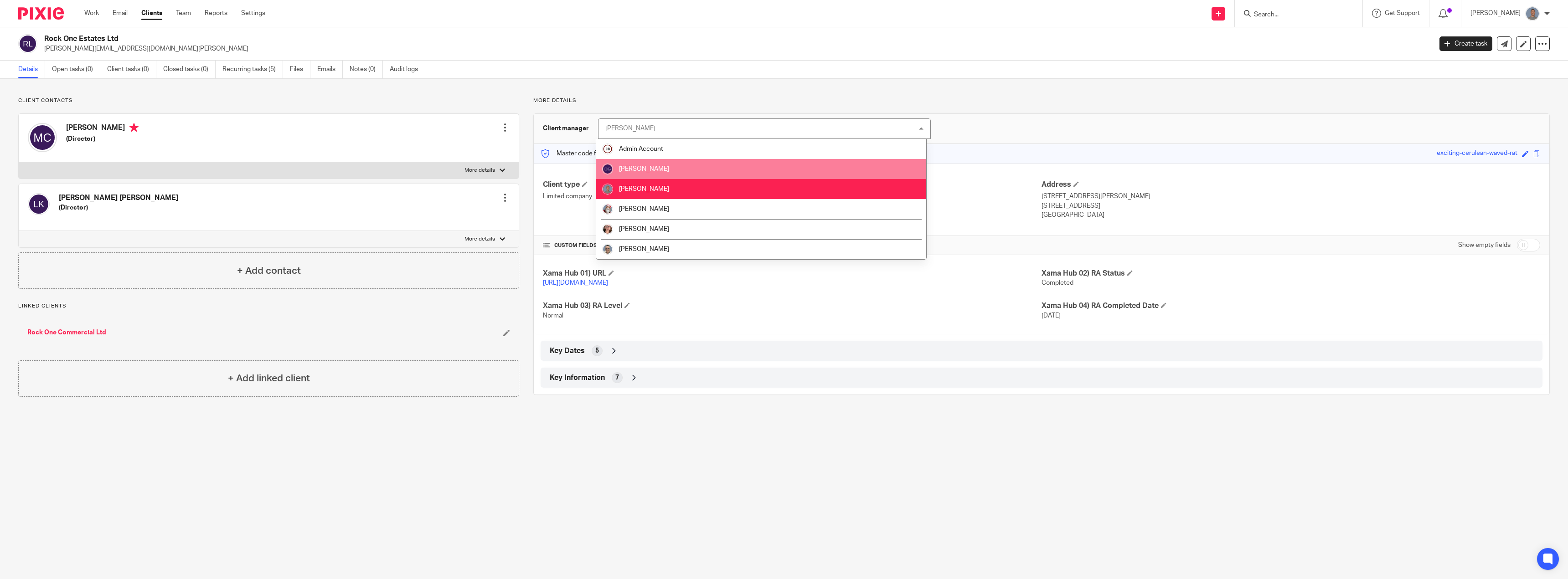
click at [666, 173] on li "[PERSON_NAME]" at bounding box center [761, 169] width 330 height 20
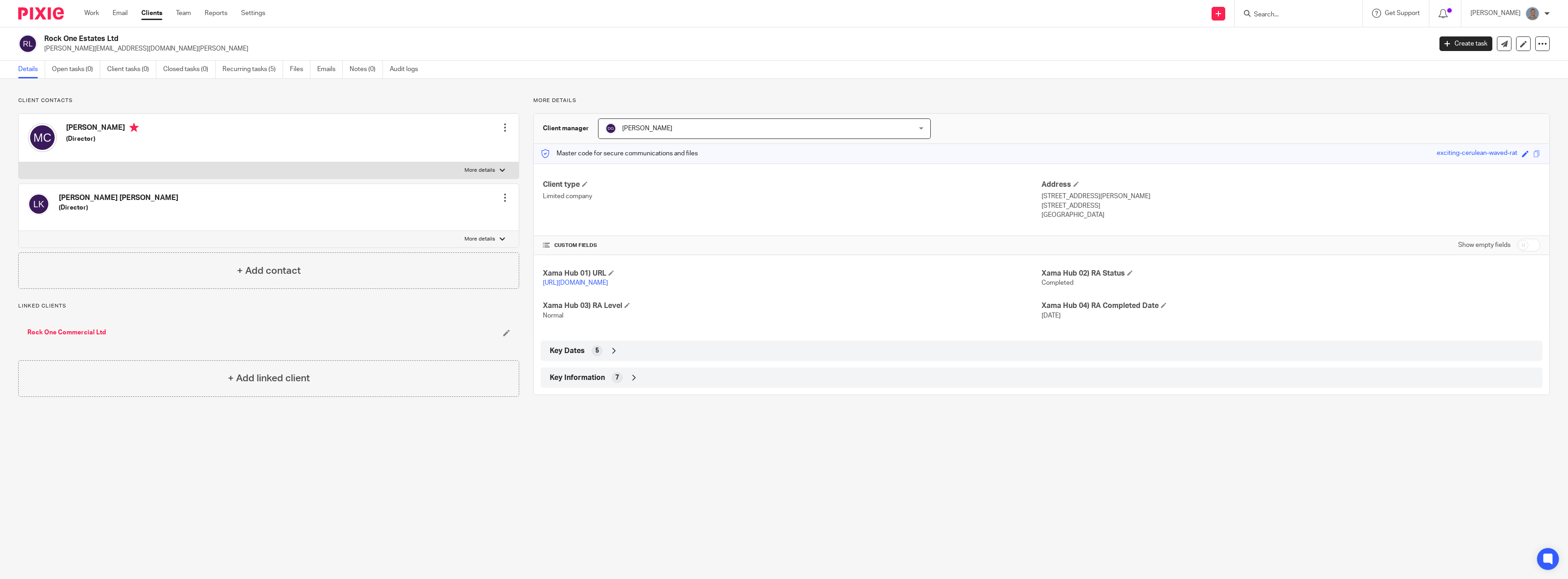
click at [863, 103] on p "More details" at bounding box center [1041, 101] width 1017 height 8
click at [86, 14] on link "Work" at bounding box center [91, 13] width 15 height 9
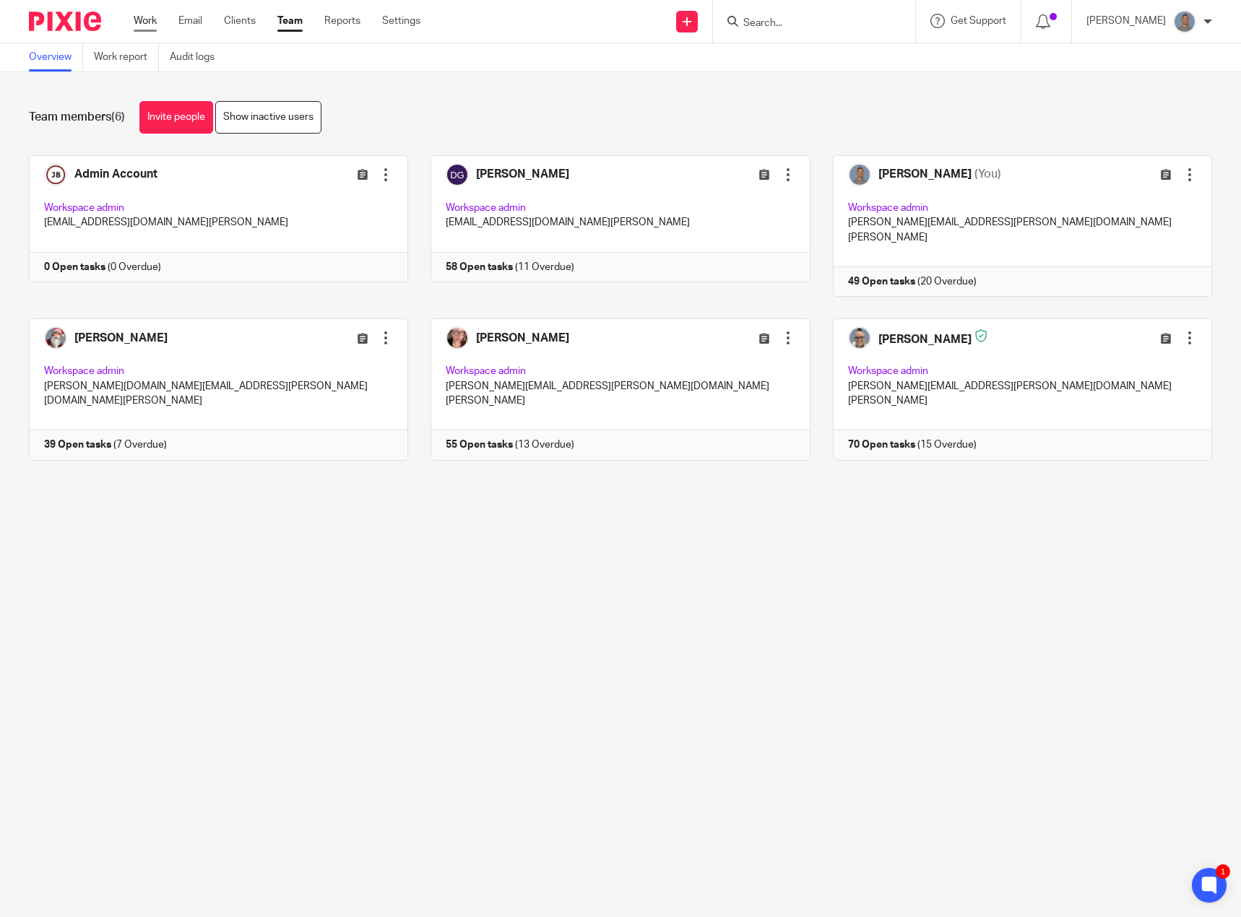
click at [146, 21] on link "Work" at bounding box center [145, 21] width 23 height 14
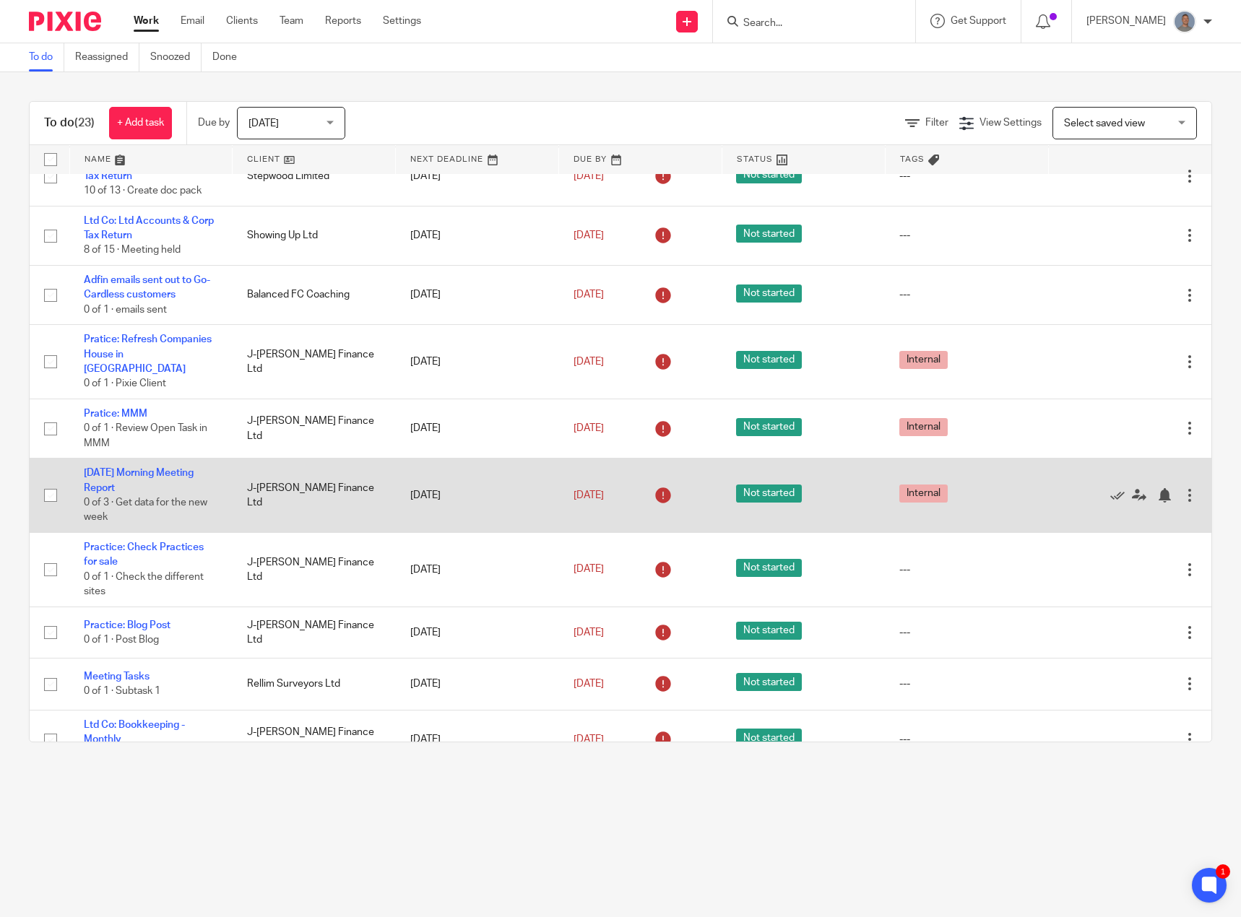
scroll to position [217, 0]
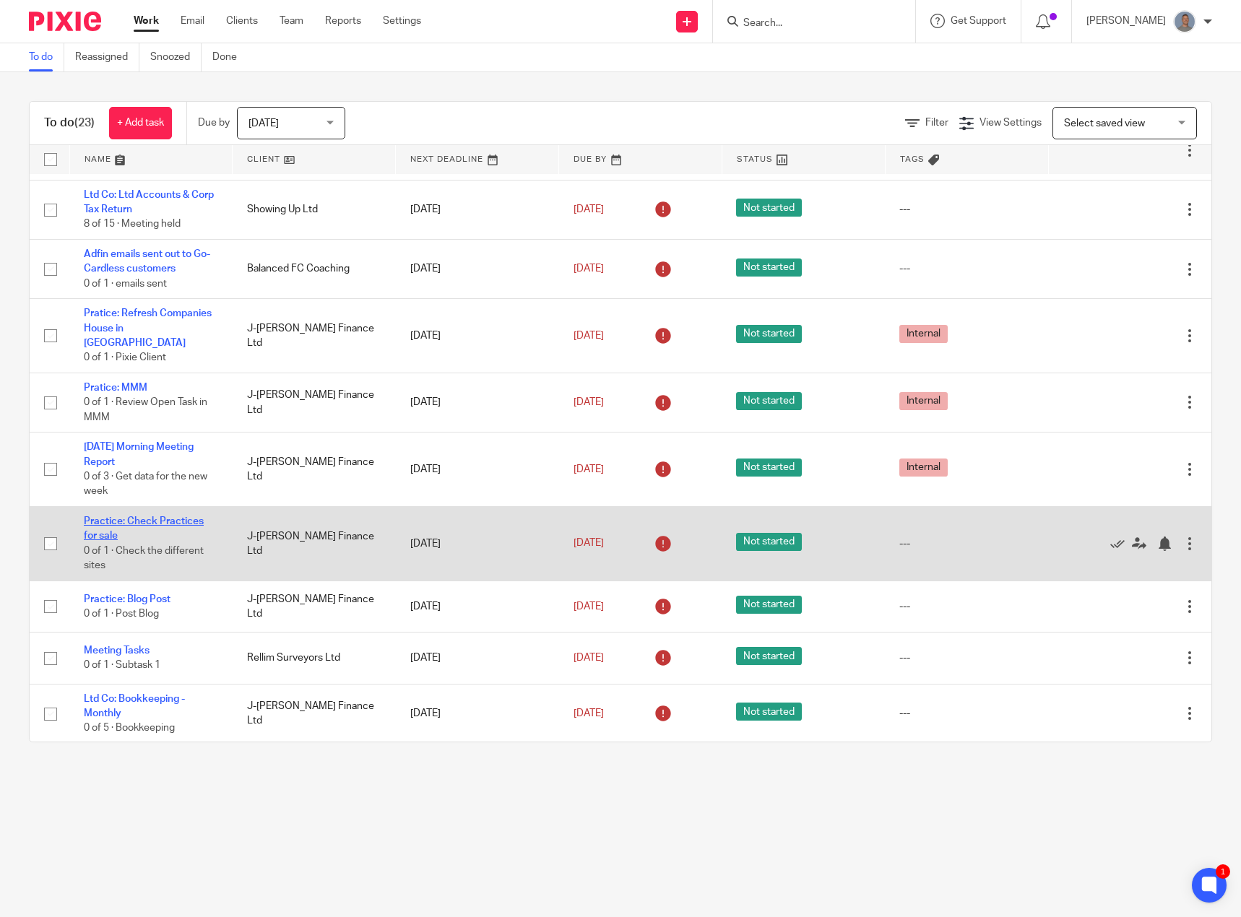
click at [178, 517] on link "Practice: Check Practices for sale" at bounding box center [144, 529] width 120 height 25
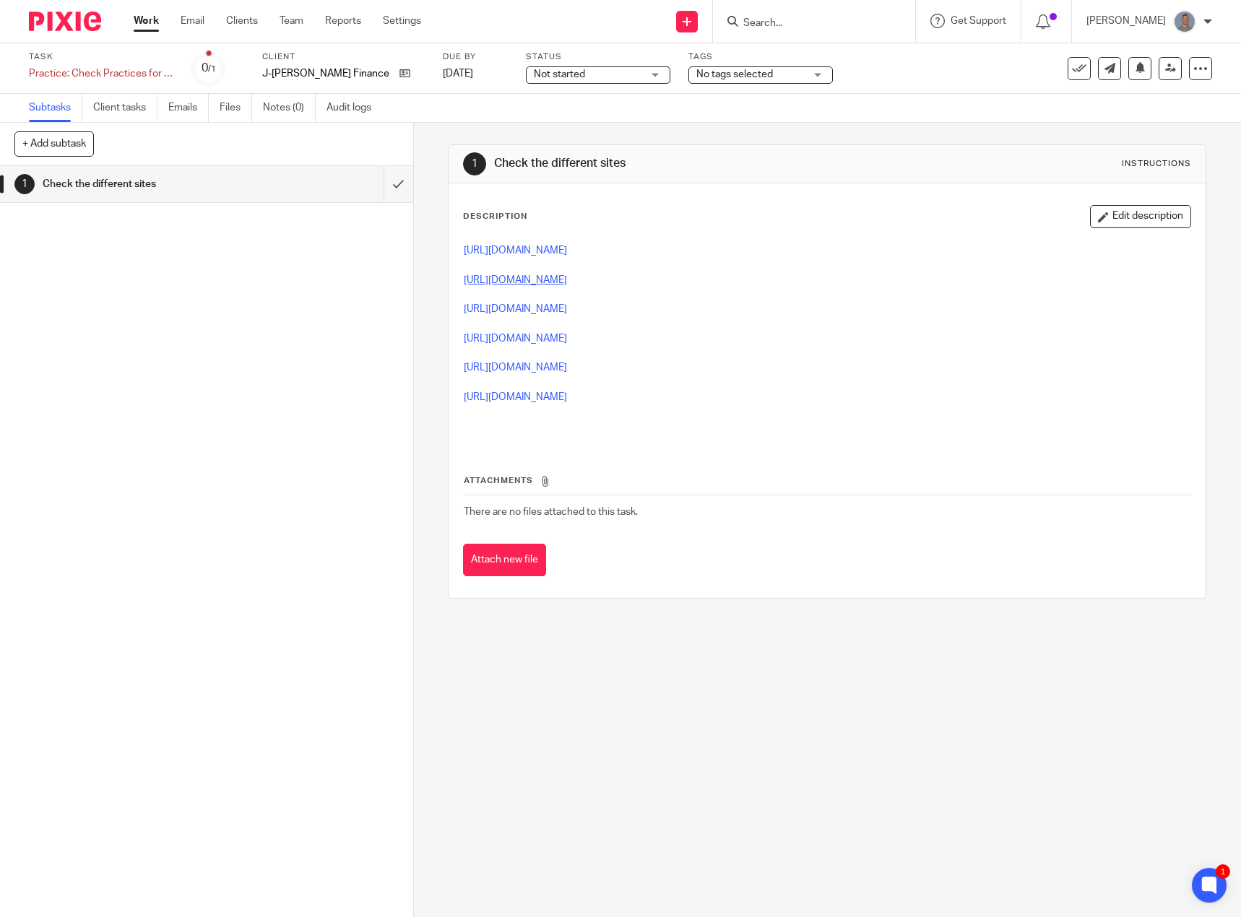
click at [567, 278] on link "[URL][DOMAIN_NAME]" at bounding box center [515, 280] width 103 height 10
click at [567, 306] on link "[URL][DOMAIN_NAME]" at bounding box center [515, 309] width 103 height 10
click at [530, 332] on p "[URL][DOMAIN_NAME]" at bounding box center [827, 339] width 727 height 14
click at [530, 341] on link "[URL][DOMAIN_NAME]" at bounding box center [515, 339] width 103 height 10
click at [520, 364] on link "https://www.morgancox.co.uk/buy-sell/accountancy-practices-for-sale" at bounding box center [515, 368] width 103 height 10
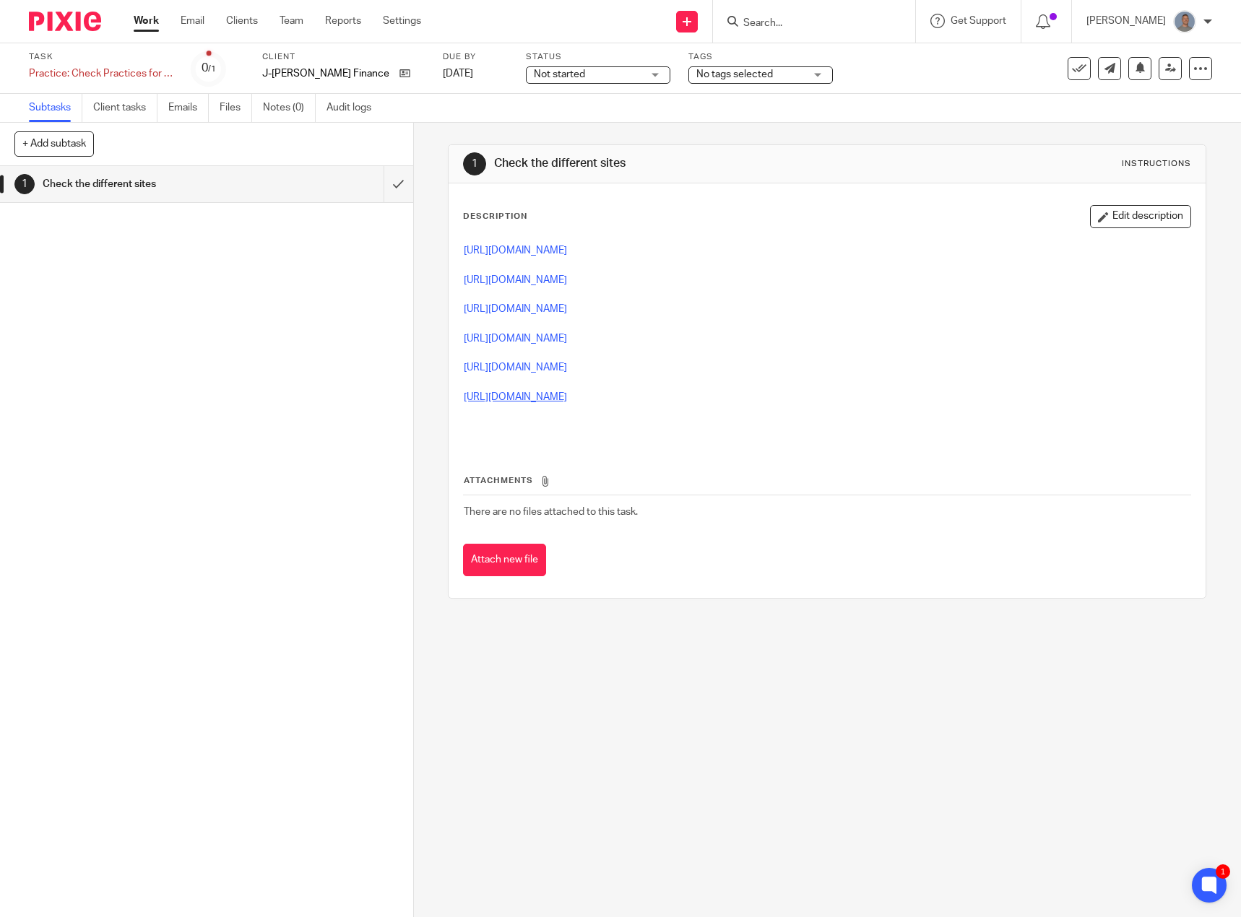
click at [553, 398] on link "https://accountantsforsale.co.uk/practices-for-sale-now/" at bounding box center [515, 397] width 103 height 10
click at [384, 181] on input "submit" at bounding box center [206, 184] width 413 height 36
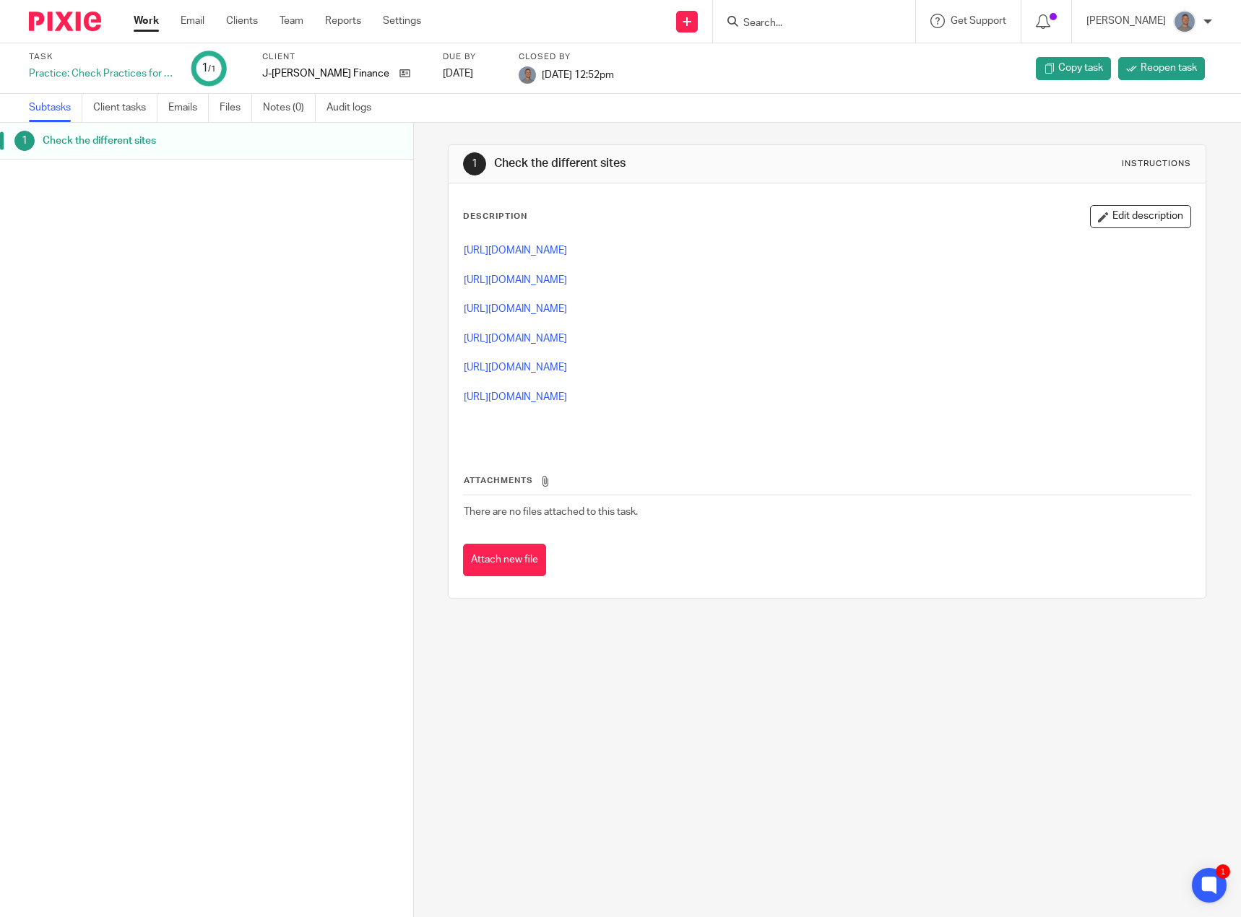
drag, startPoint x: 153, startPoint y: 26, endPoint x: 162, endPoint y: 25, distance: 8.7
click at [153, 26] on link "Work" at bounding box center [146, 21] width 25 height 14
